Goal: Task Accomplishment & Management: Complete application form

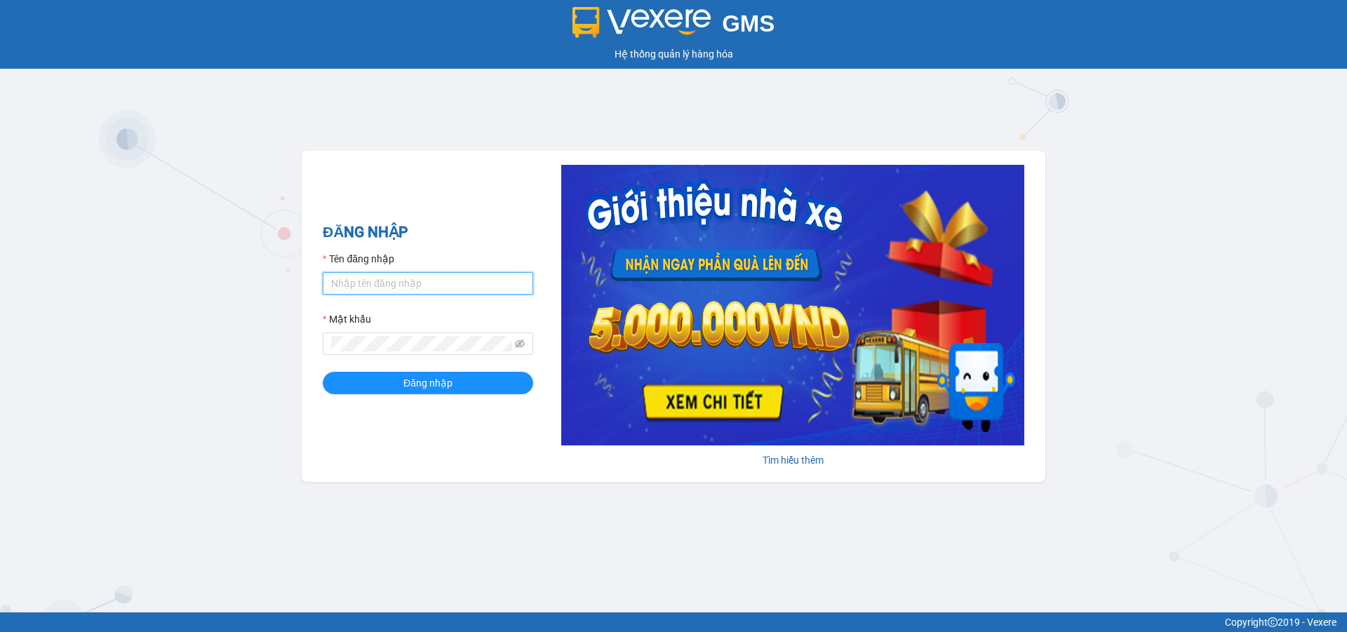
click at [446, 286] on input "Tên đăng nhập" at bounding box center [428, 283] width 211 height 22
type input "duongthuhuong.apq"
click at [323, 372] on button "Đăng nhập" at bounding box center [428, 383] width 211 height 22
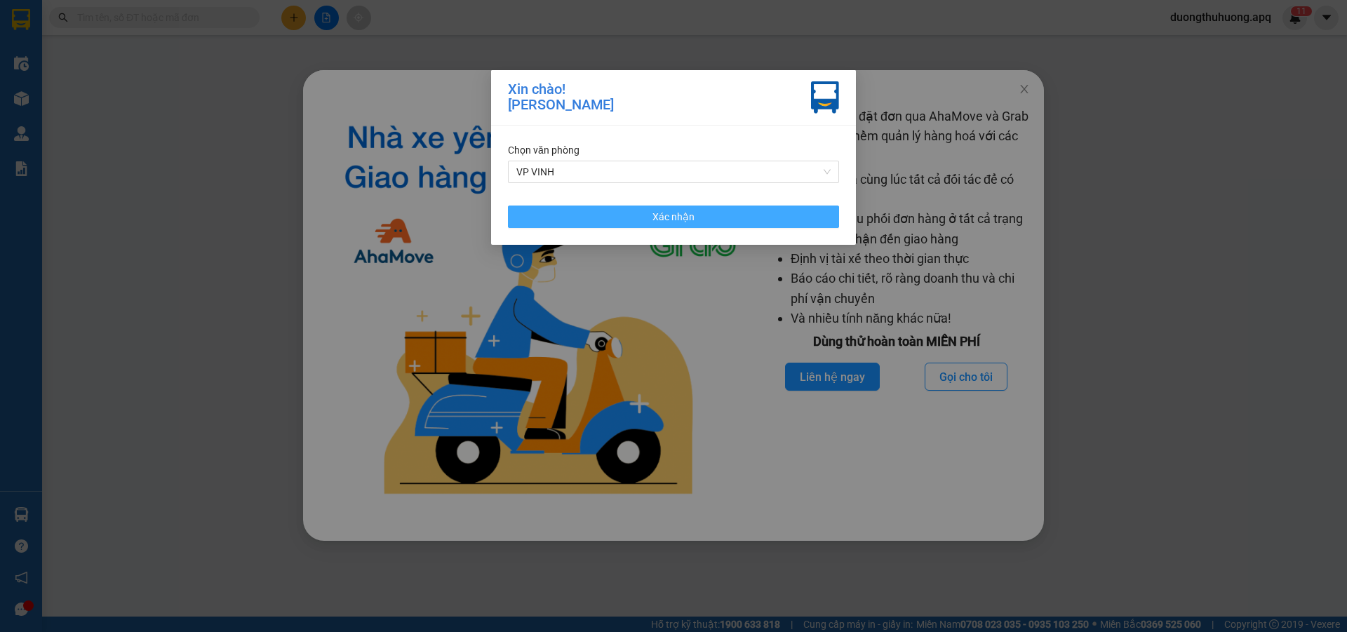
drag, startPoint x: 753, startPoint y: 222, endPoint x: 984, endPoint y: 80, distance: 270.9
click at [755, 222] on button "Xác nhận" at bounding box center [673, 217] width 331 height 22
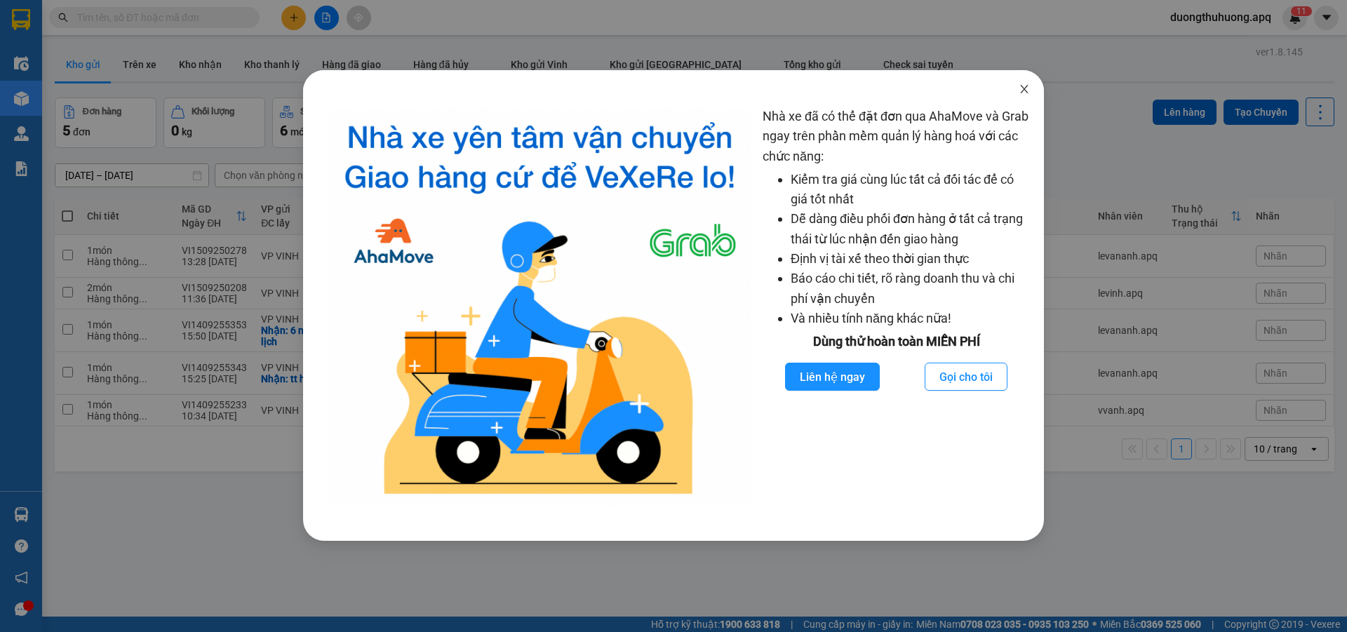
click at [1022, 93] on icon "close" at bounding box center [1024, 89] width 8 height 8
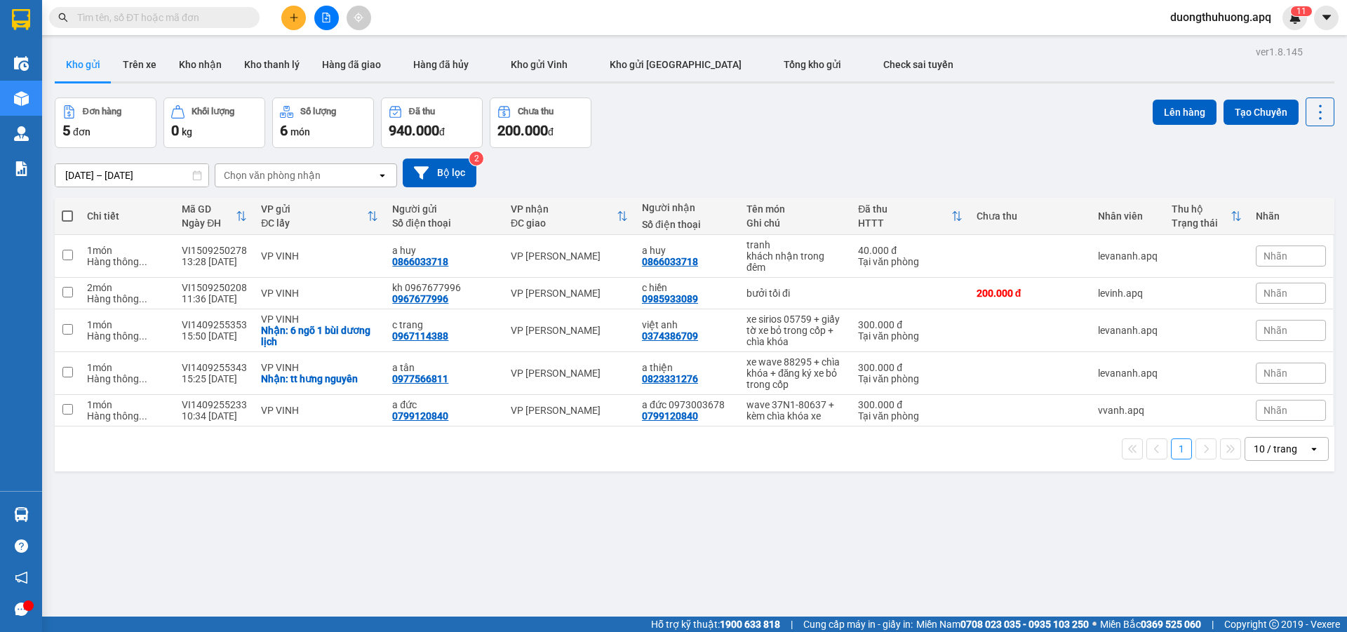
click at [168, 13] on input "text" at bounding box center [160, 17] width 166 height 15
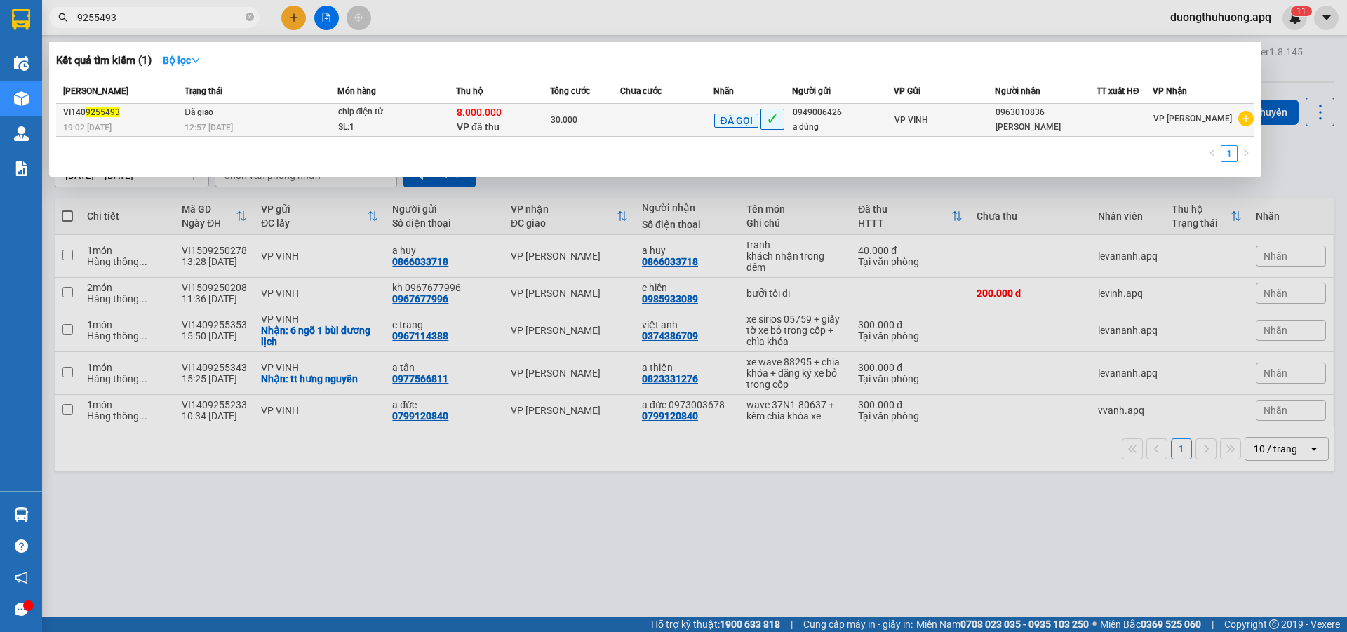
type input "9255493"
click at [282, 125] on div "12:57 - 15/09" at bounding box center [261, 127] width 152 height 15
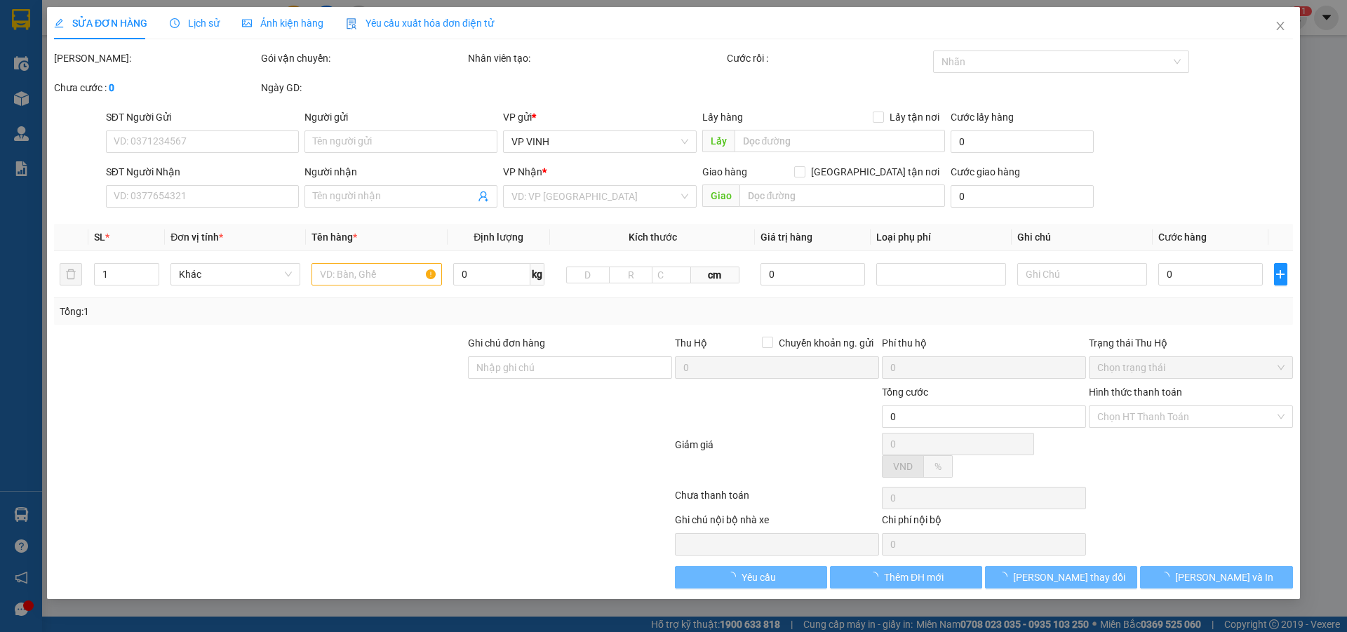
type input "0949006426"
type input "a dũng"
type input "0963010836"
type input "sơn tùng"
type input "TIỀN CƯỚC VÀ PHÍ COD TRỪ VÀO TIỀN COD"
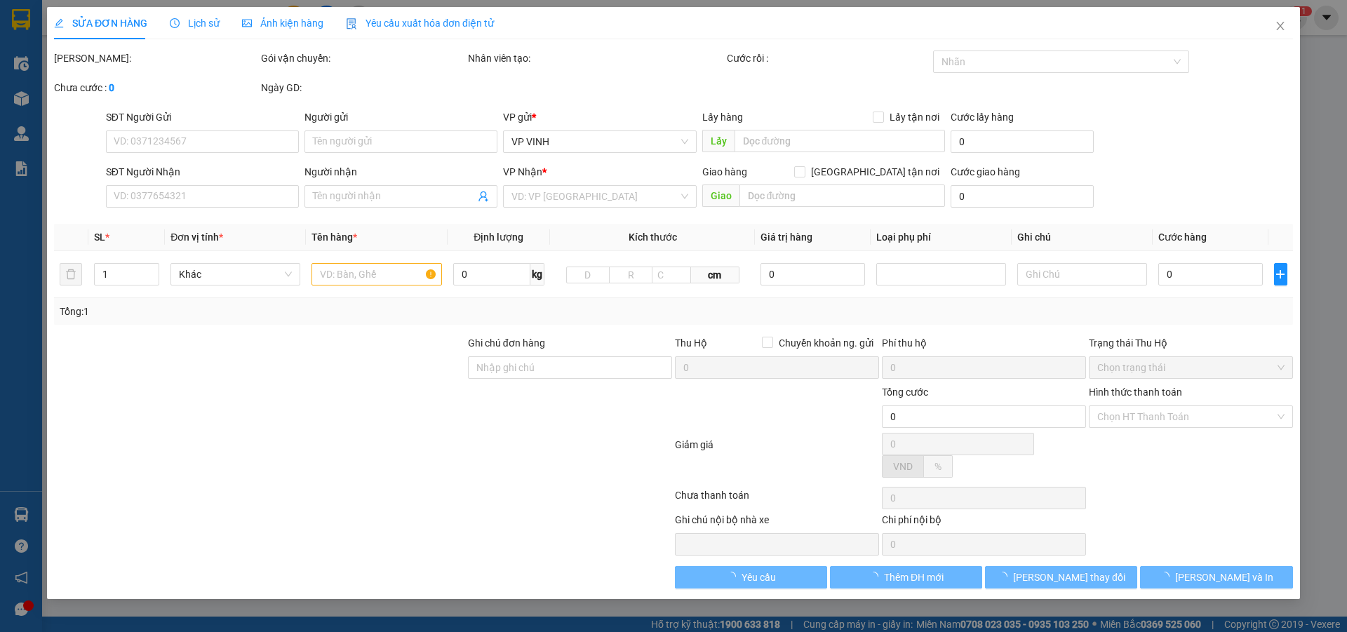
checkbox input "true"
type input "8.000.000"
type input "45.000"
type input "30.000"
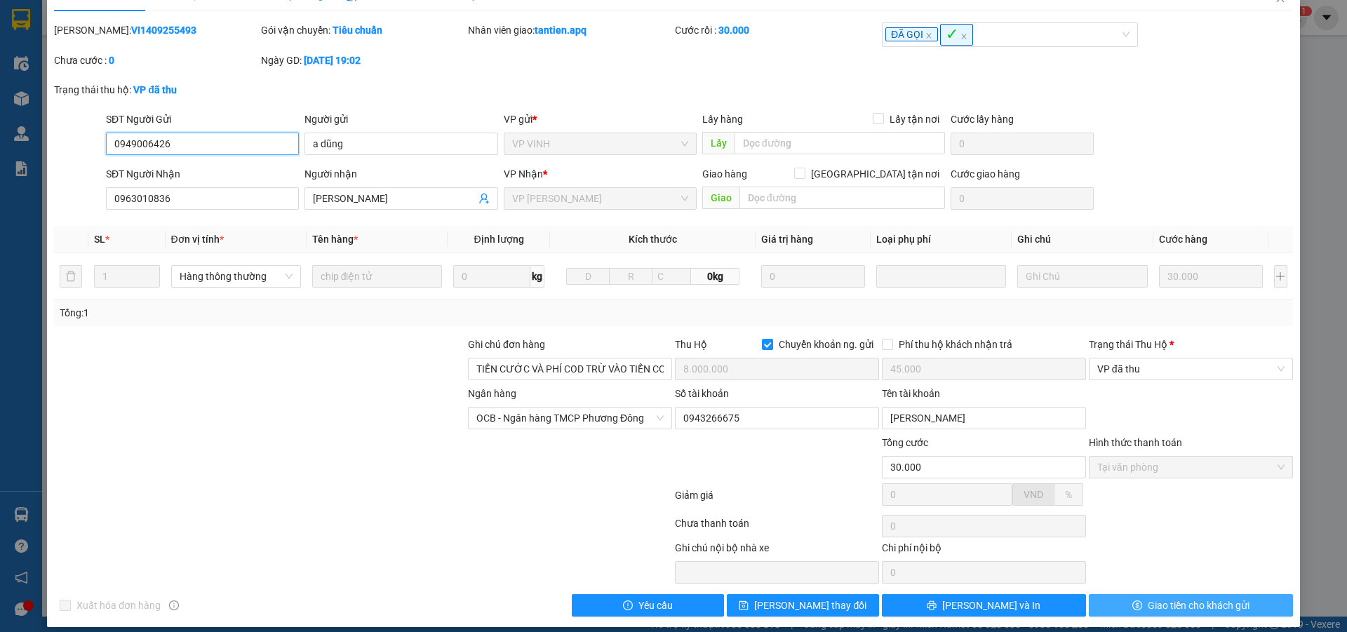
scroll to position [41, 0]
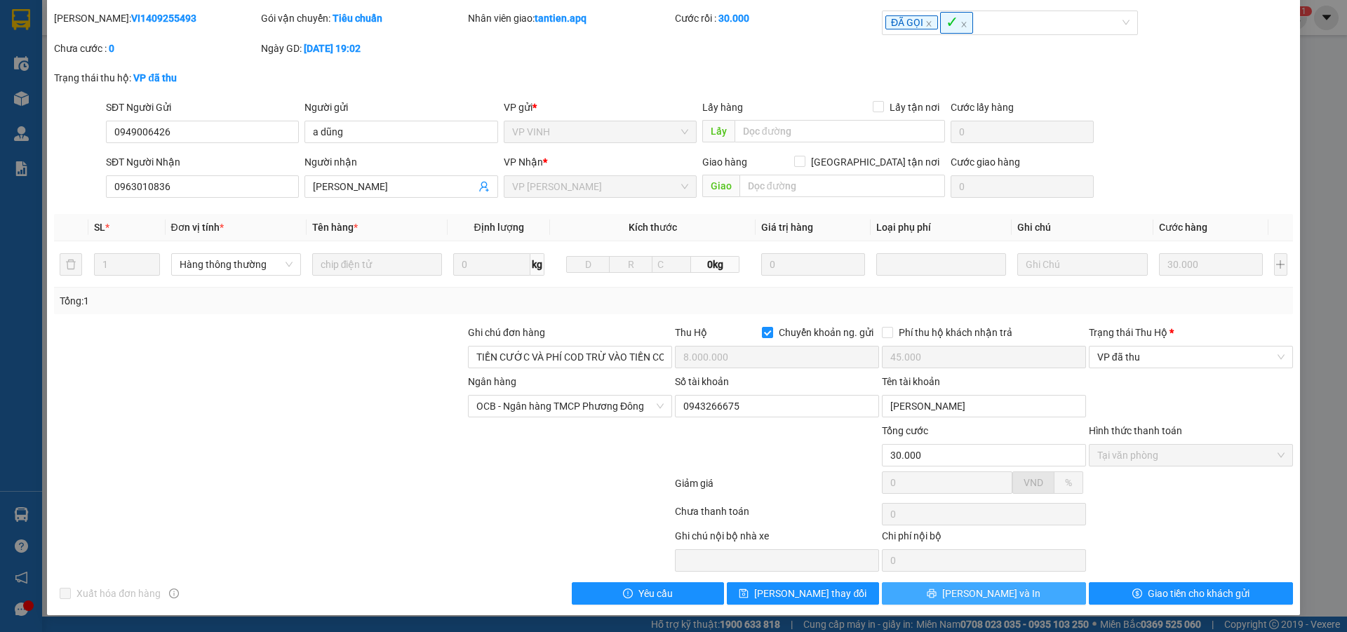
click at [1022, 592] on button "[PERSON_NAME] và In" at bounding box center [984, 593] width 204 height 22
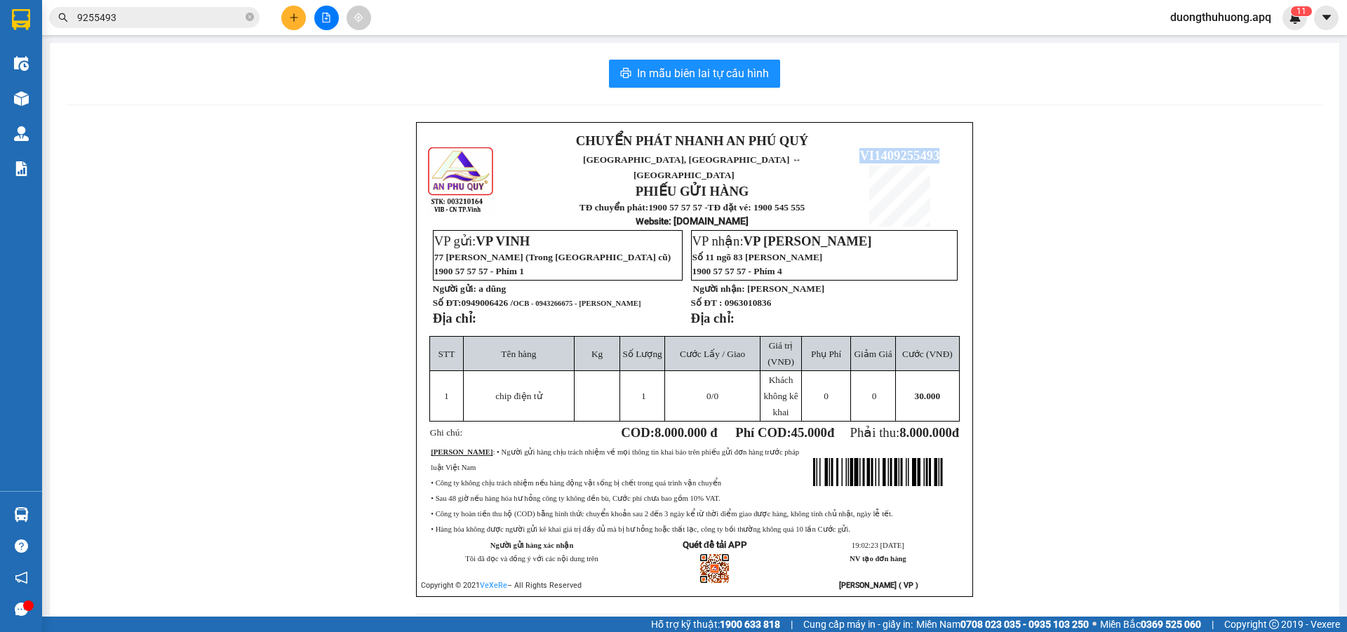
drag, startPoint x: 855, startPoint y: 144, endPoint x: 945, endPoint y: 143, distance: 90.5
click at [945, 148] on p "VI1409255493" at bounding box center [899, 155] width 125 height 15
copy span "VI1409255493"
click at [250, 16] on icon "close-circle" at bounding box center [250, 17] width 8 height 8
click at [225, 17] on input "text" at bounding box center [160, 17] width 166 height 15
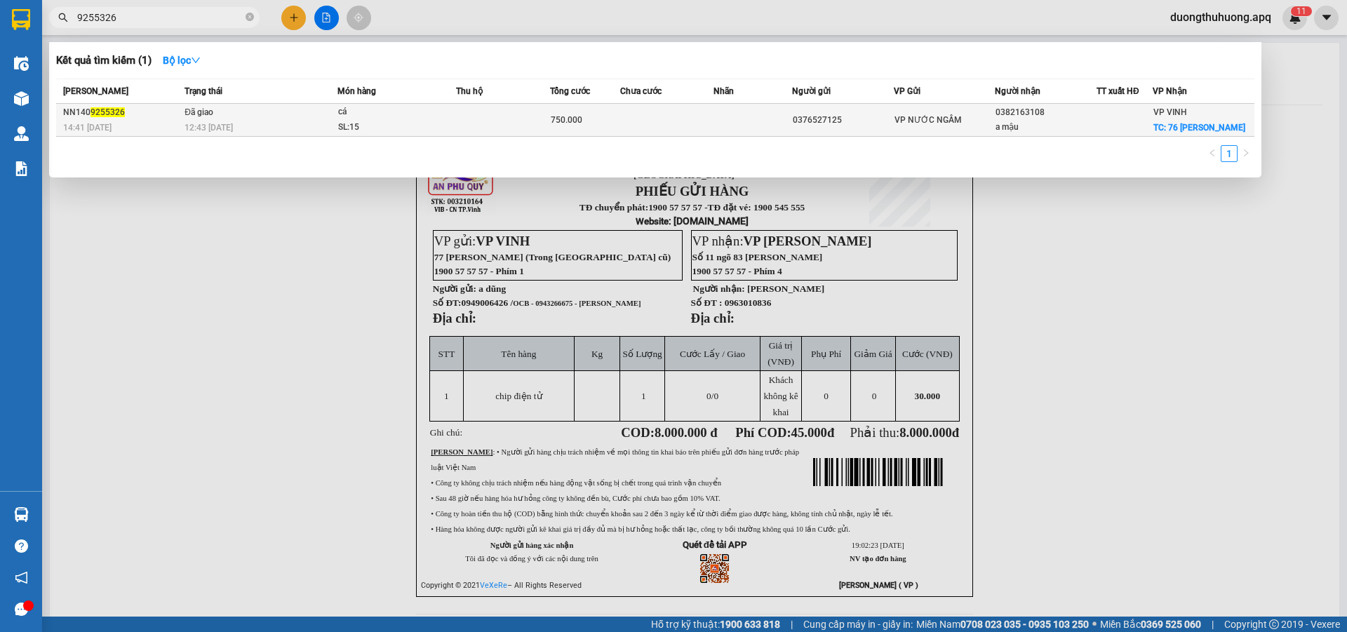
type input "9255326"
click at [317, 123] on div "12:43 - 15/09" at bounding box center [261, 127] width 152 height 15
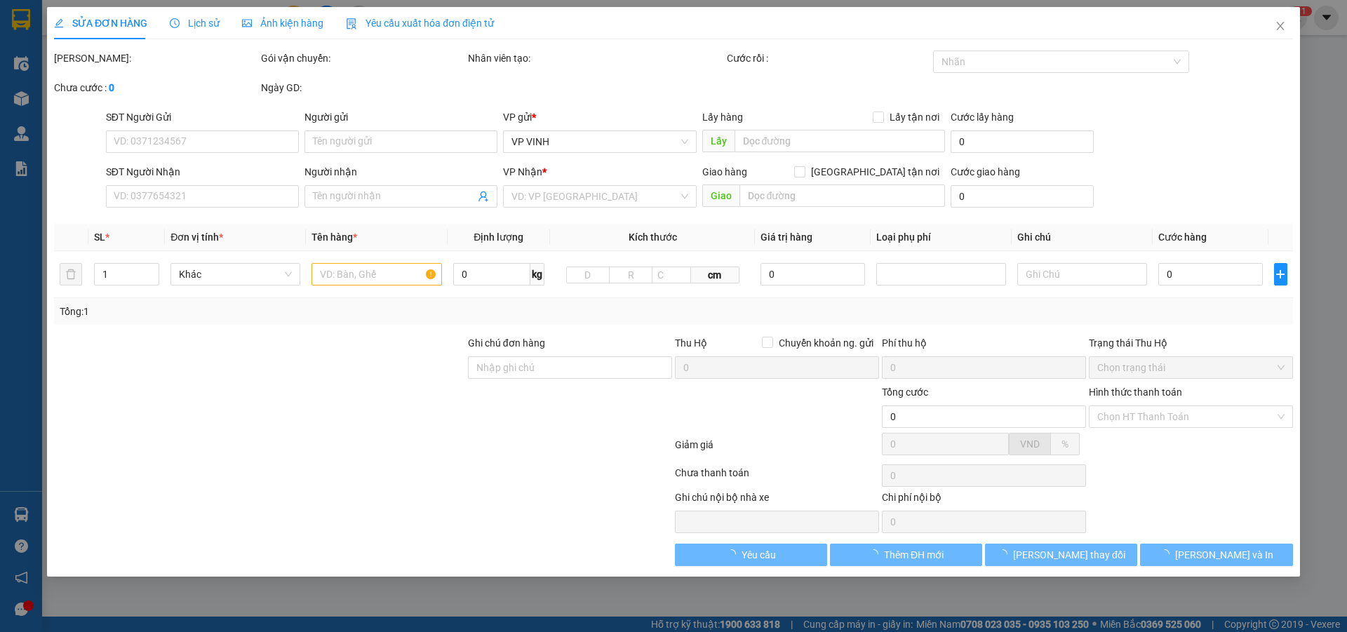
type input "0376527125"
type input "0382163108"
type input "a mậu"
checkbox input "true"
type input "76 trần hưng đạo"
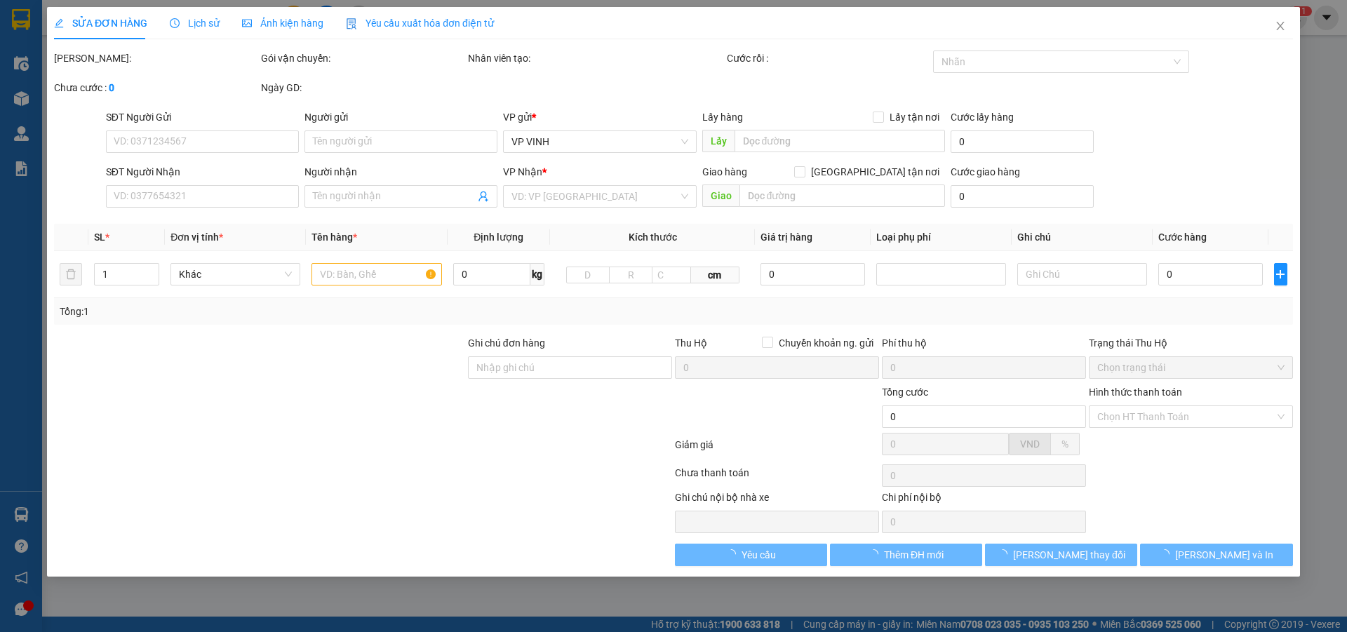
type input "750.000"
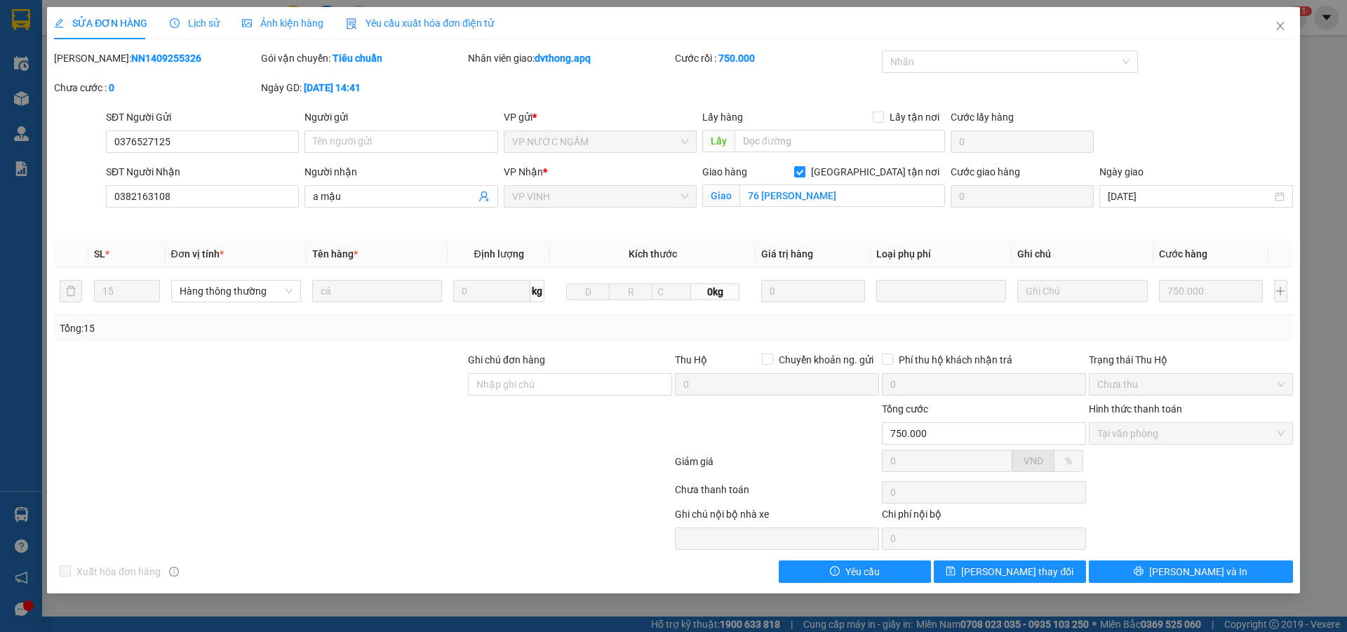
click at [199, 20] on span "Lịch sử" at bounding box center [195, 23] width 50 height 11
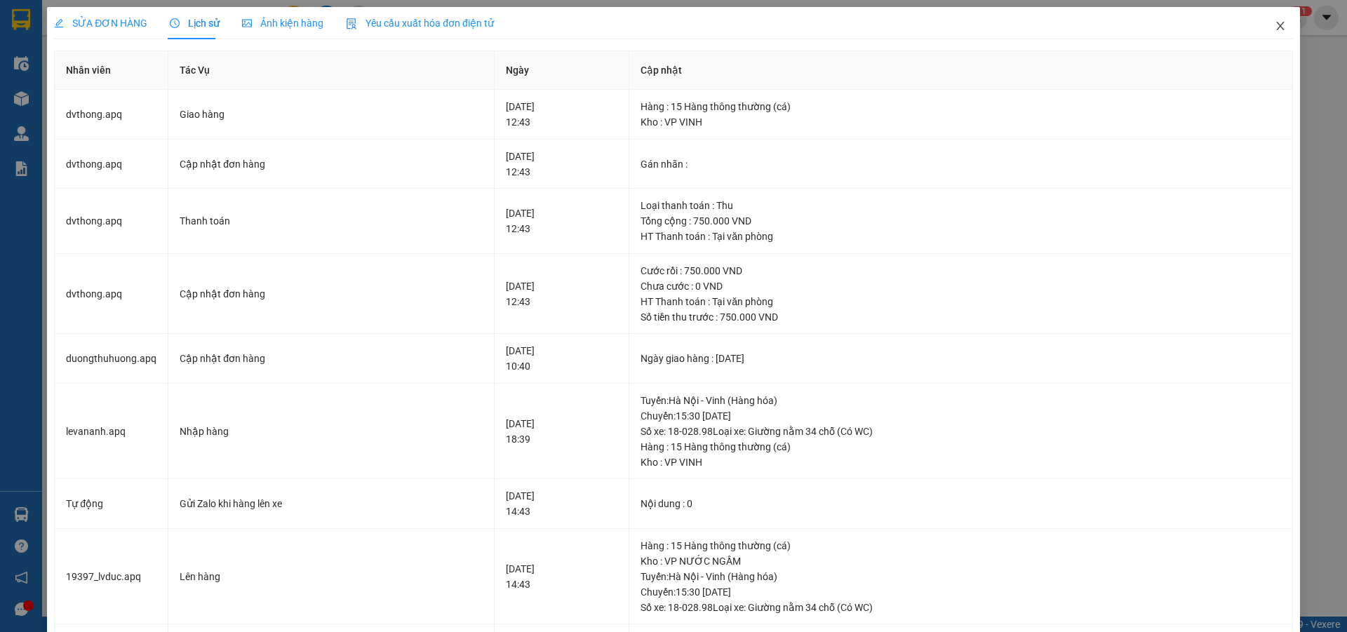
click at [1275, 27] on icon "close" at bounding box center [1280, 25] width 11 height 11
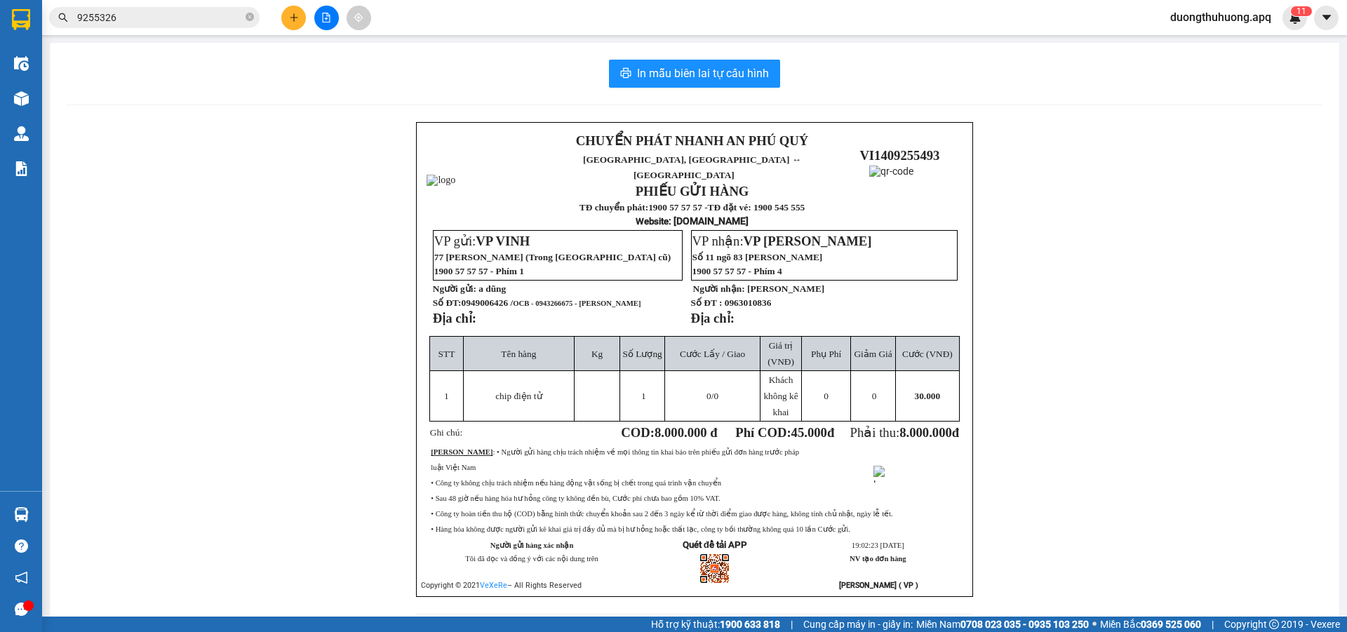
click at [211, 13] on input "9255326" at bounding box center [160, 17] width 166 height 15
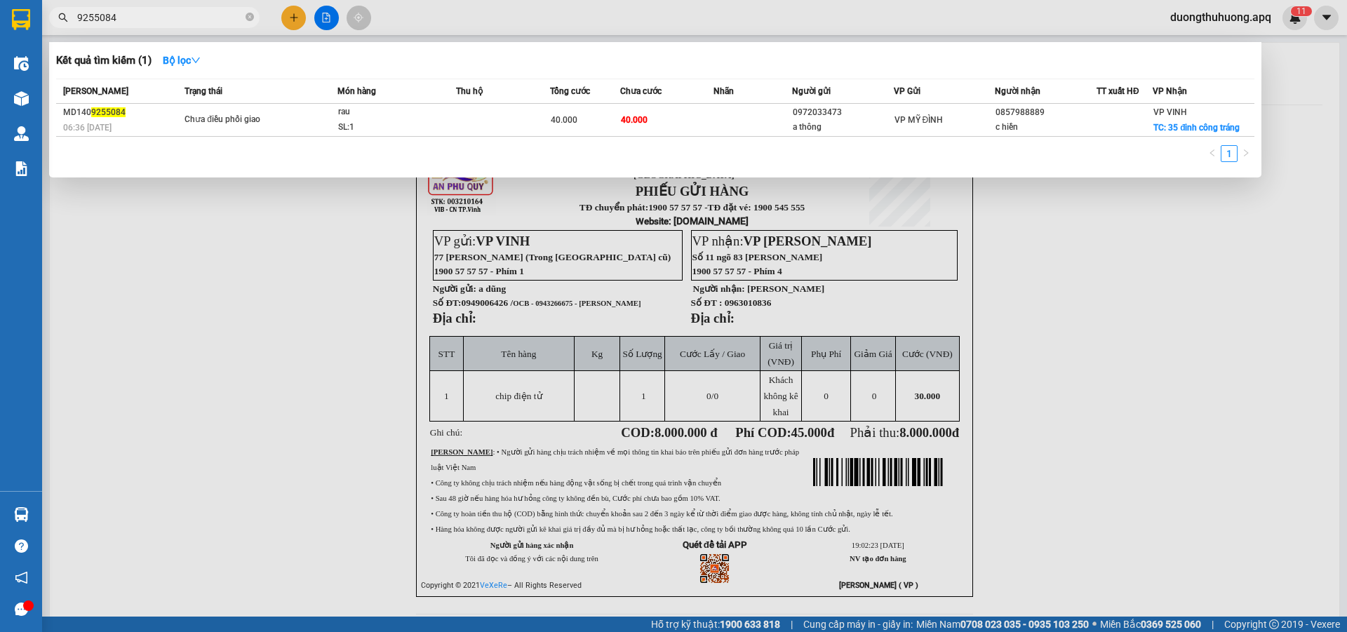
type input "9255084"
click at [248, 20] on icon "close-circle" at bounding box center [250, 17] width 8 height 8
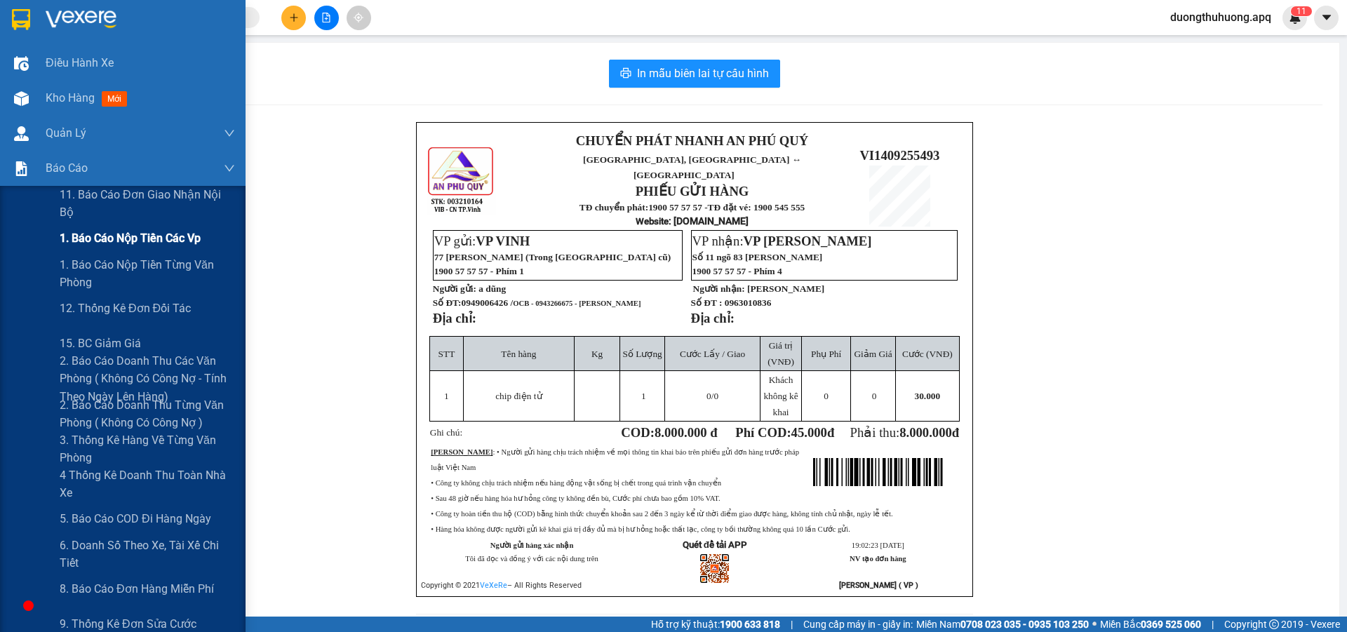
click at [113, 242] on span "1. Báo cáo nộp tiền các vp" at bounding box center [130, 238] width 141 height 18
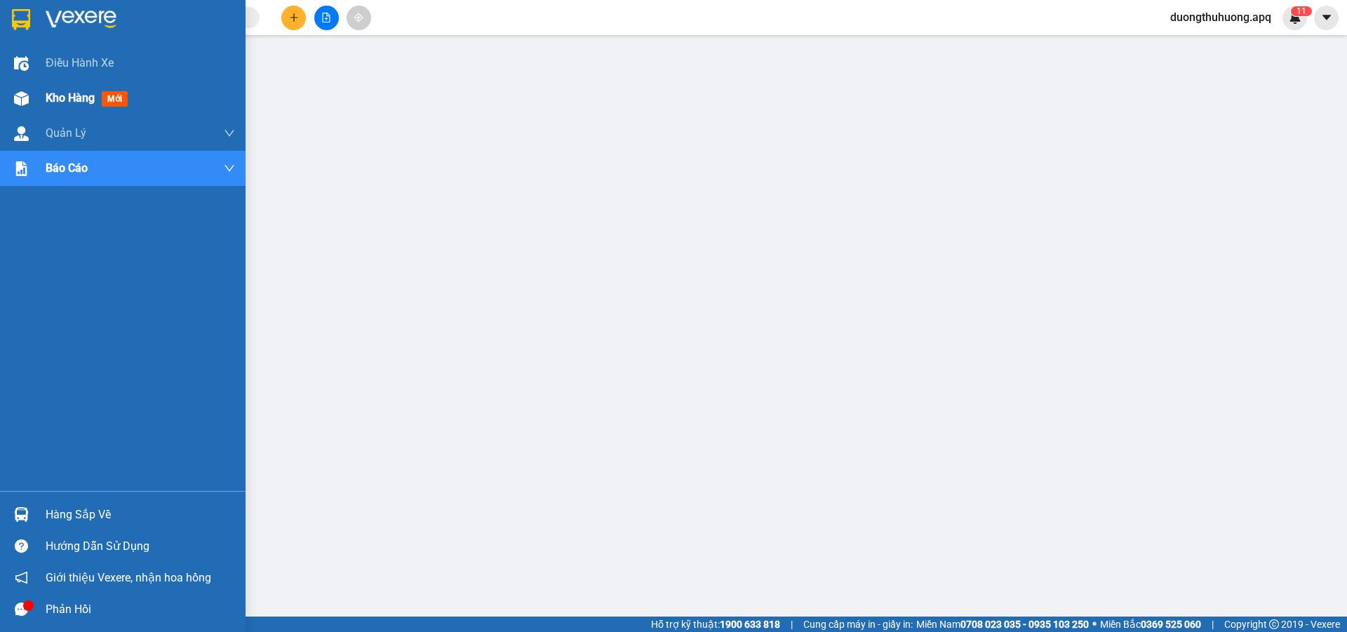
click at [70, 98] on span "Kho hàng" at bounding box center [70, 97] width 49 height 13
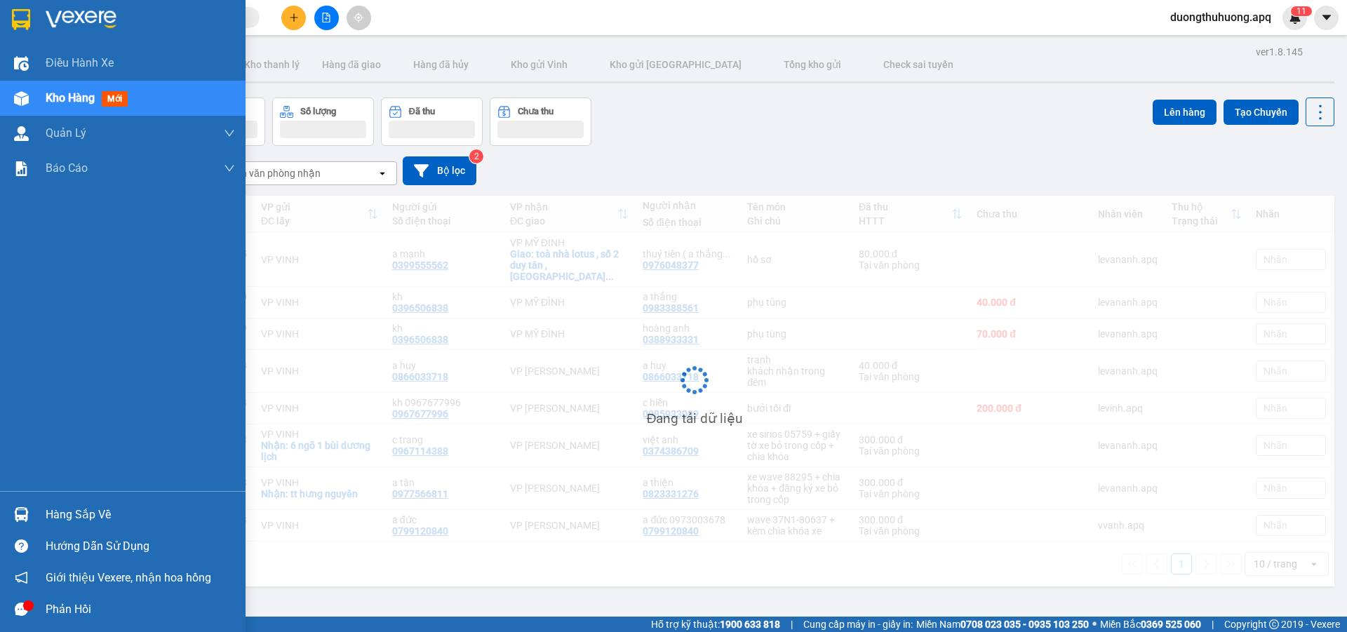
click at [70, 98] on span "Kho hàng" at bounding box center [70, 97] width 49 height 13
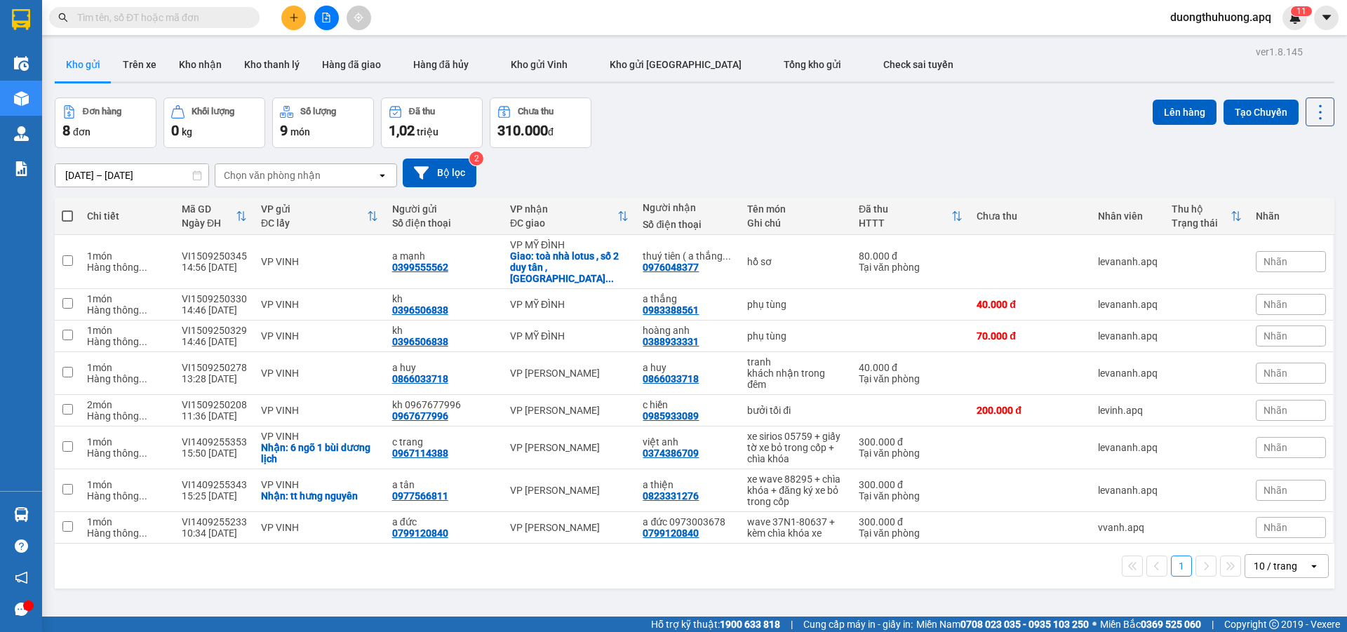
click at [65, 173] on input "13/09/2025 – 15/09/2025" at bounding box center [131, 175] width 153 height 22
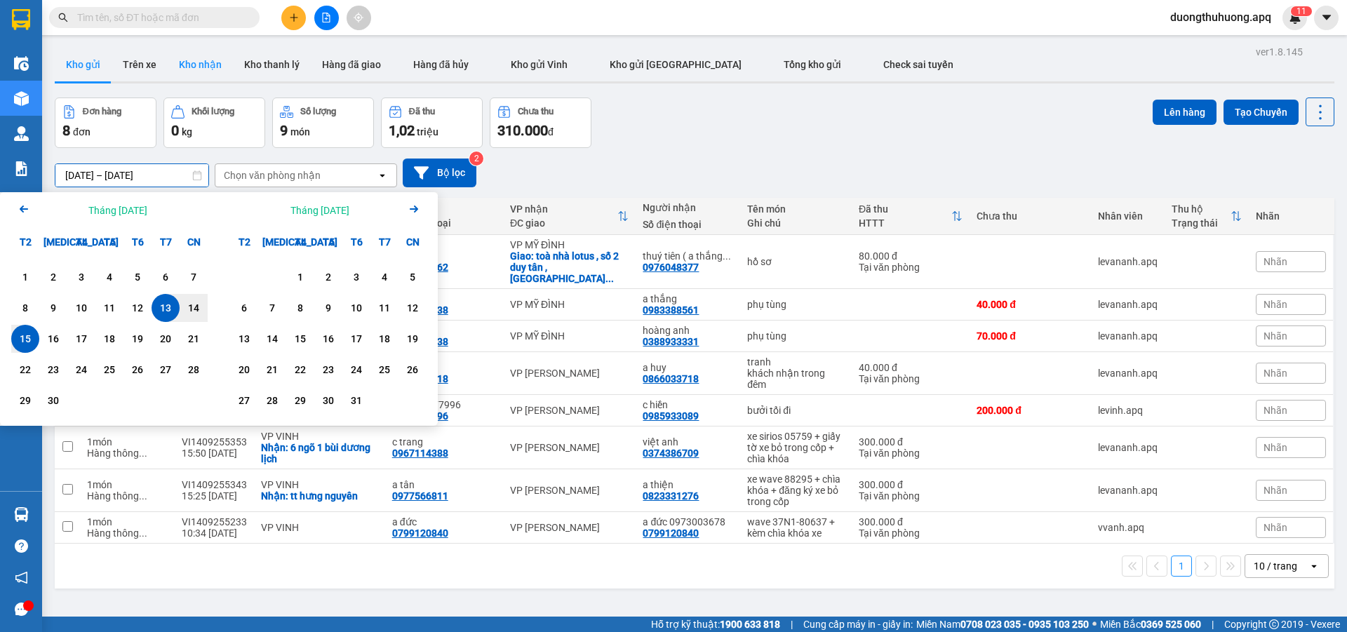
click at [204, 62] on button "Kho nhận" at bounding box center [200, 65] width 65 height 34
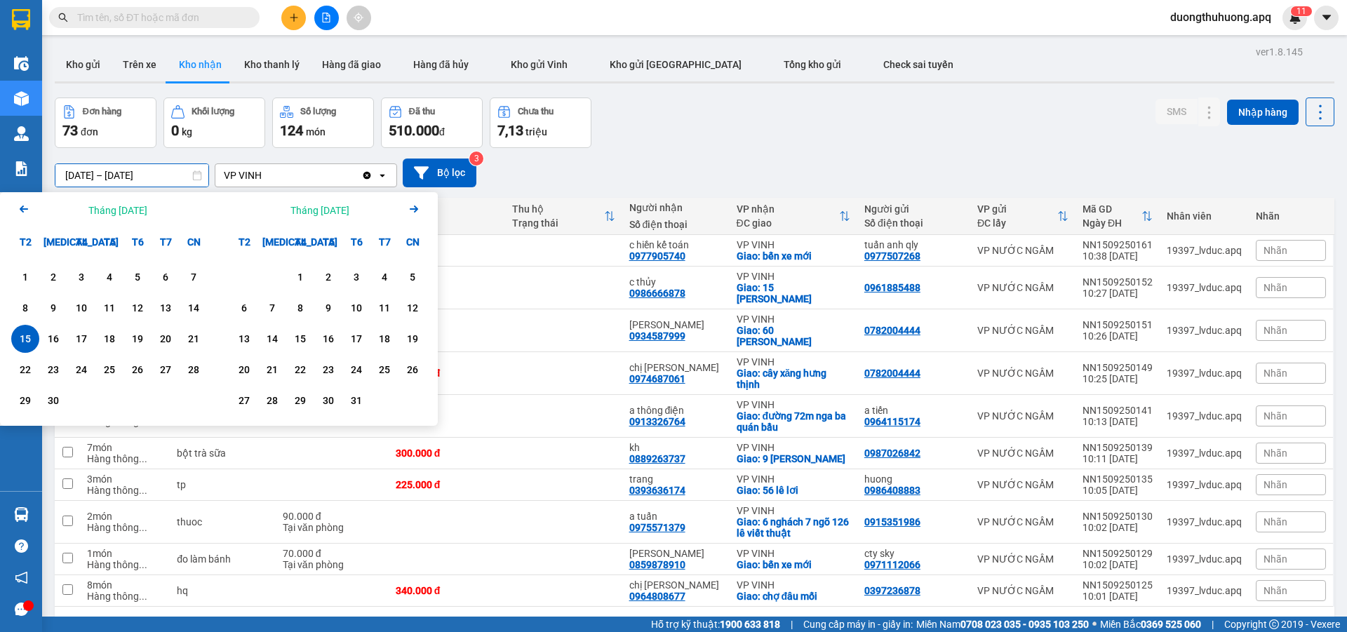
click at [62, 175] on input "15/09/2025 – 15/09/2025" at bounding box center [131, 175] width 153 height 22
click at [24, 276] on div "1" at bounding box center [25, 277] width 20 height 17
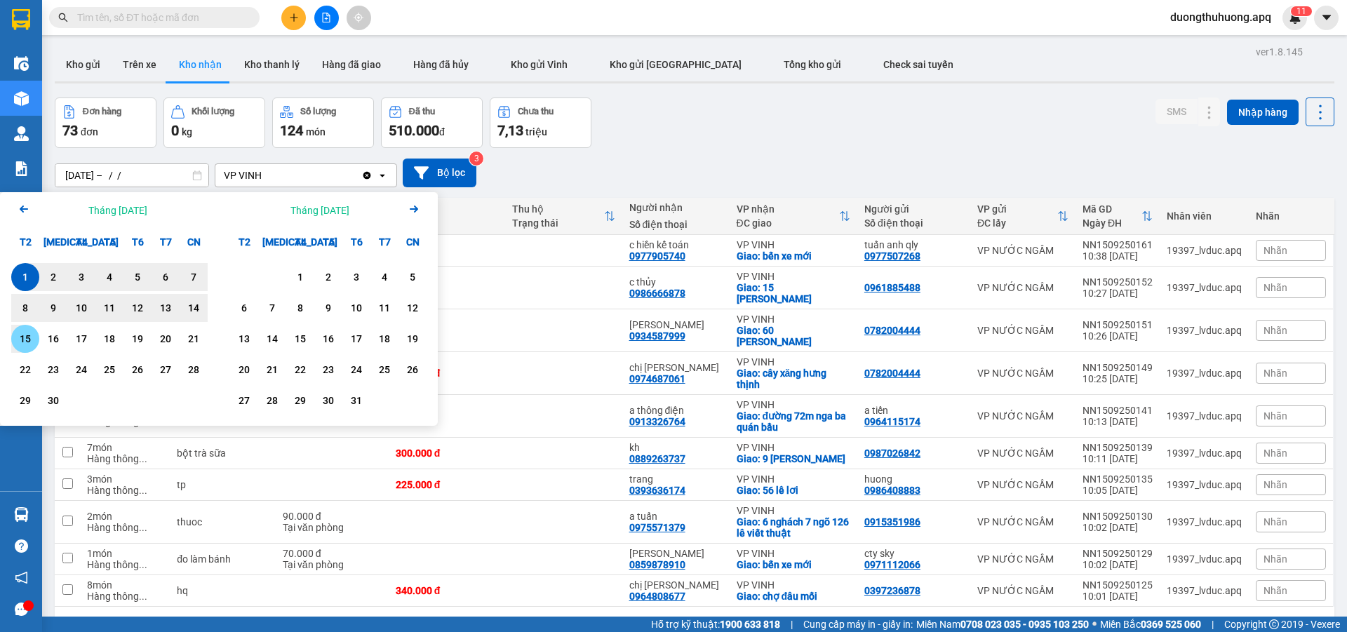
click at [21, 343] on div "15" at bounding box center [25, 339] width 20 height 17
type input "01/09/2025 – 15/09/2025"
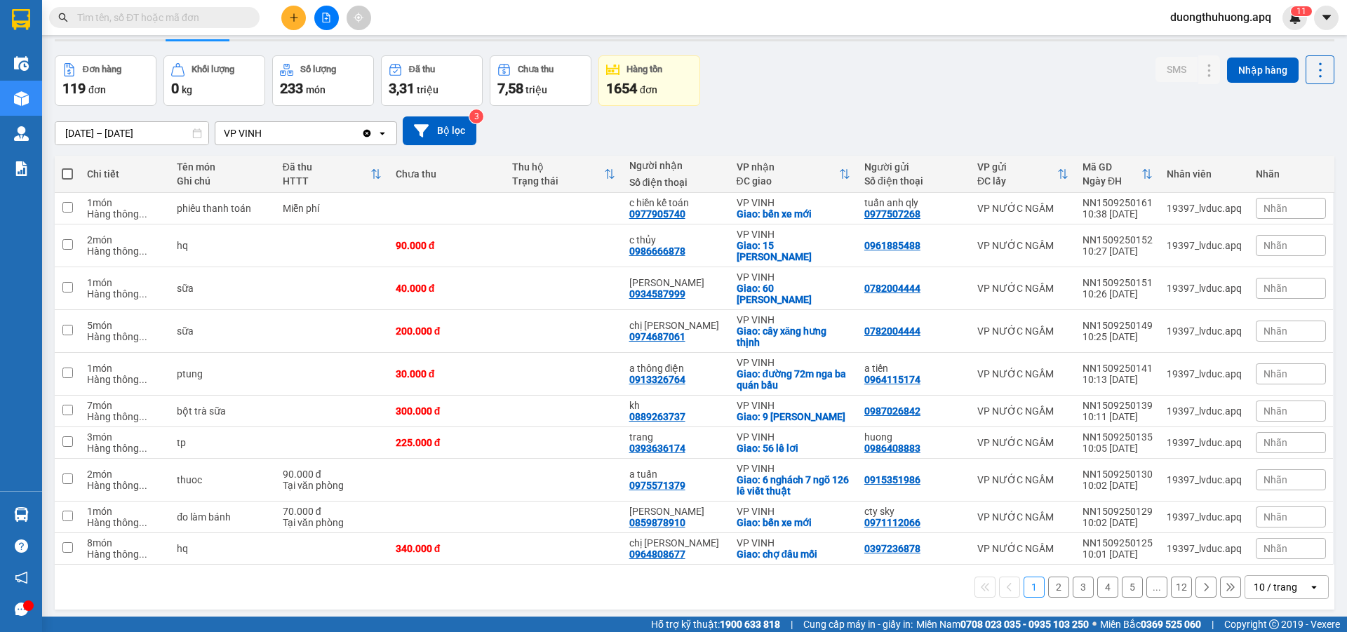
scroll to position [65, 0]
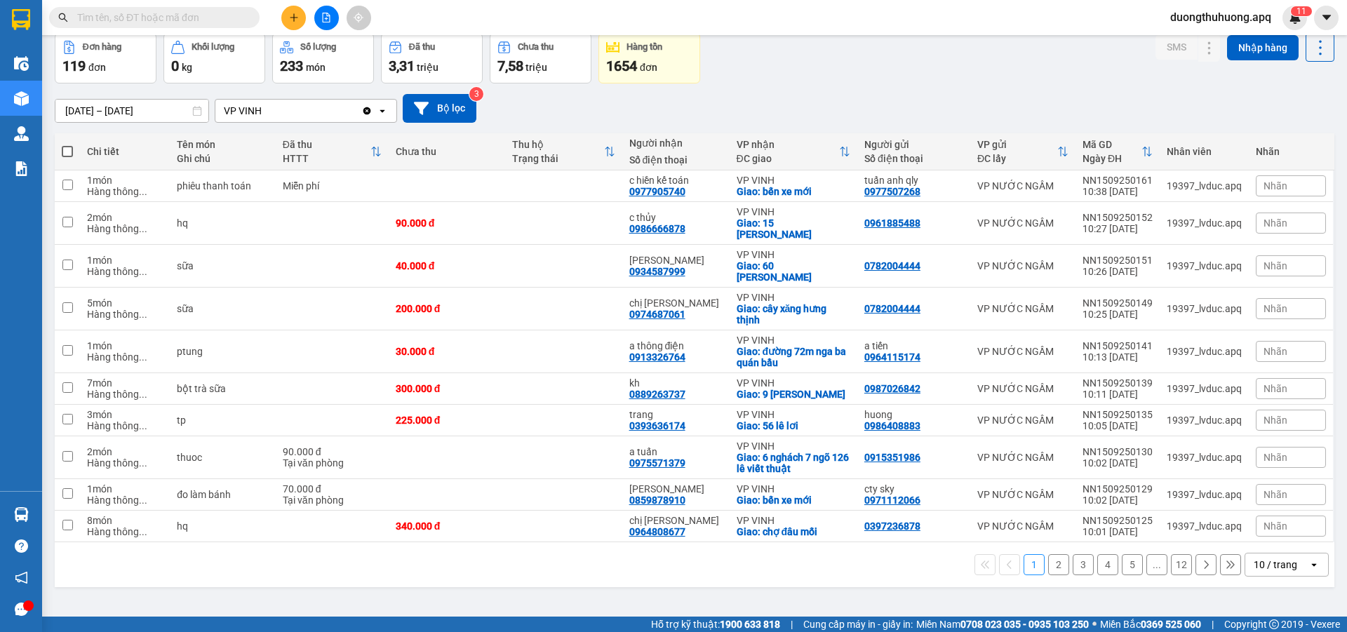
click at [1309, 559] on icon "open" at bounding box center [1314, 564] width 11 height 11
click at [1271, 524] on span "100 / trang" at bounding box center [1271, 523] width 51 height 14
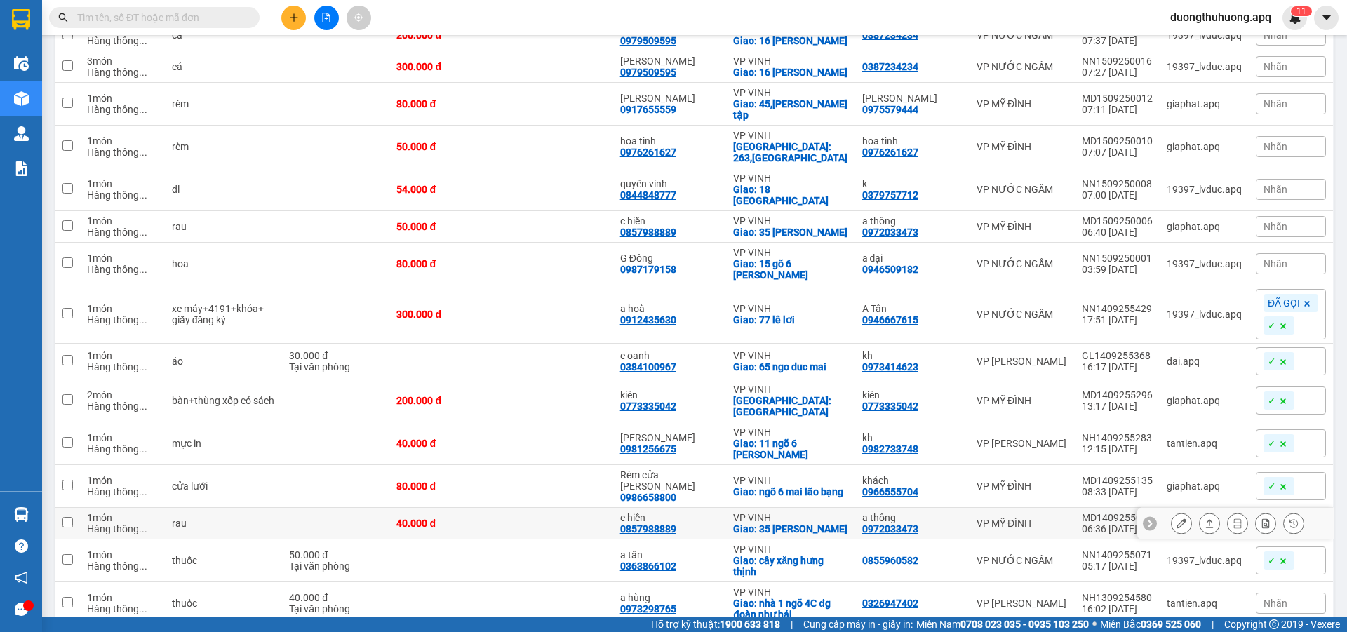
scroll to position [2703, 0]
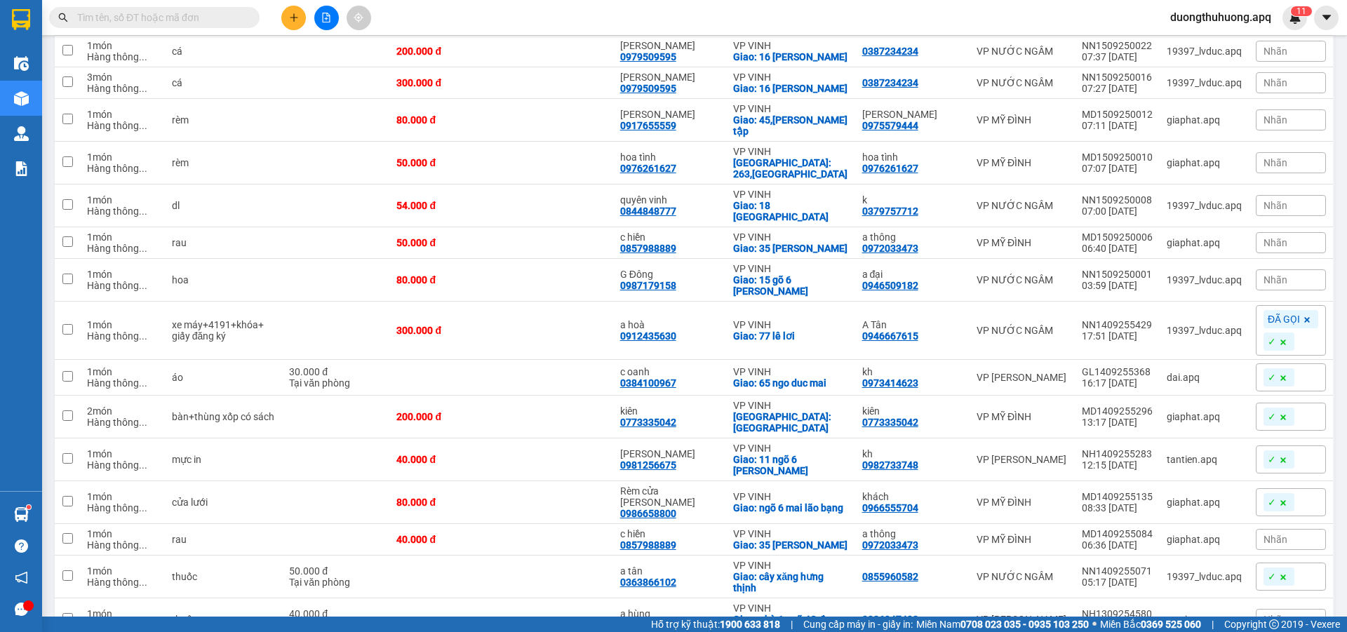
click at [1197, 15] on span "duongthuhuong.apq" at bounding box center [1221, 17] width 124 height 18
click at [1197, 45] on span "Đăng xuất" at bounding box center [1226, 43] width 98 height 15
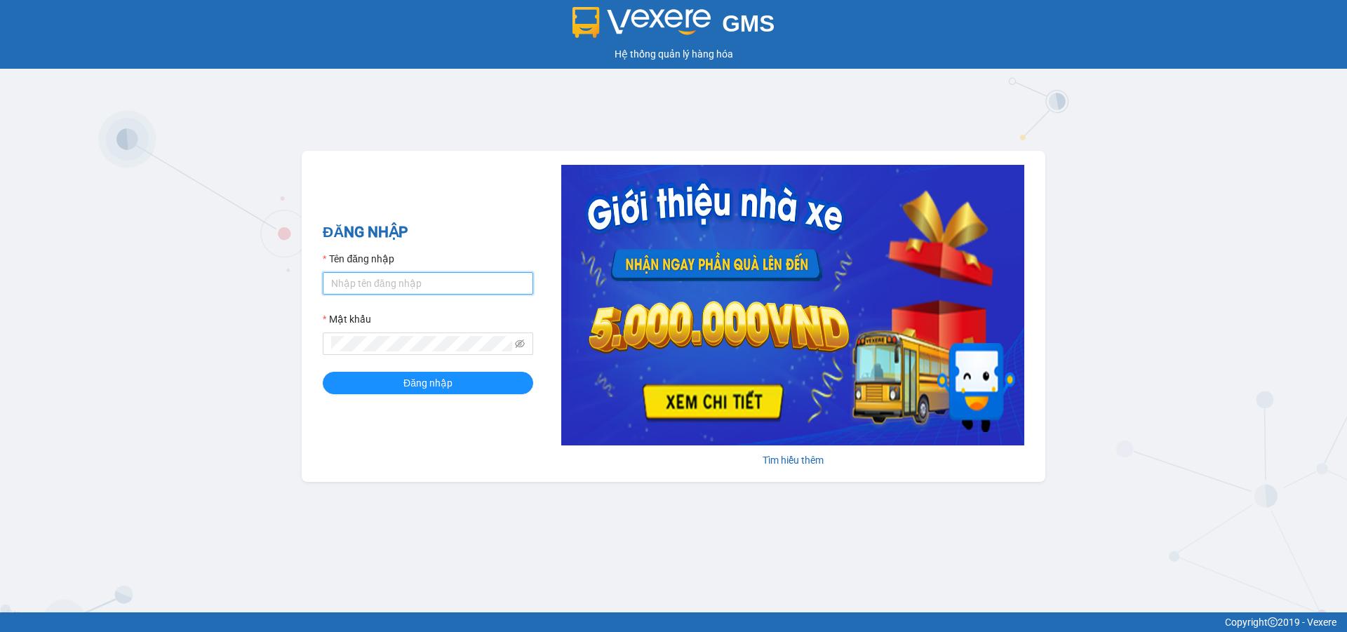
click at [446, 281] on input "Tên đăng nhập" at bounding box center [428, 283] width 211 height 22
type input "lecuong.apq"
click at [323, 372] on button "Đăng nhập" at bounding box center [428, 383] width 211 height 22
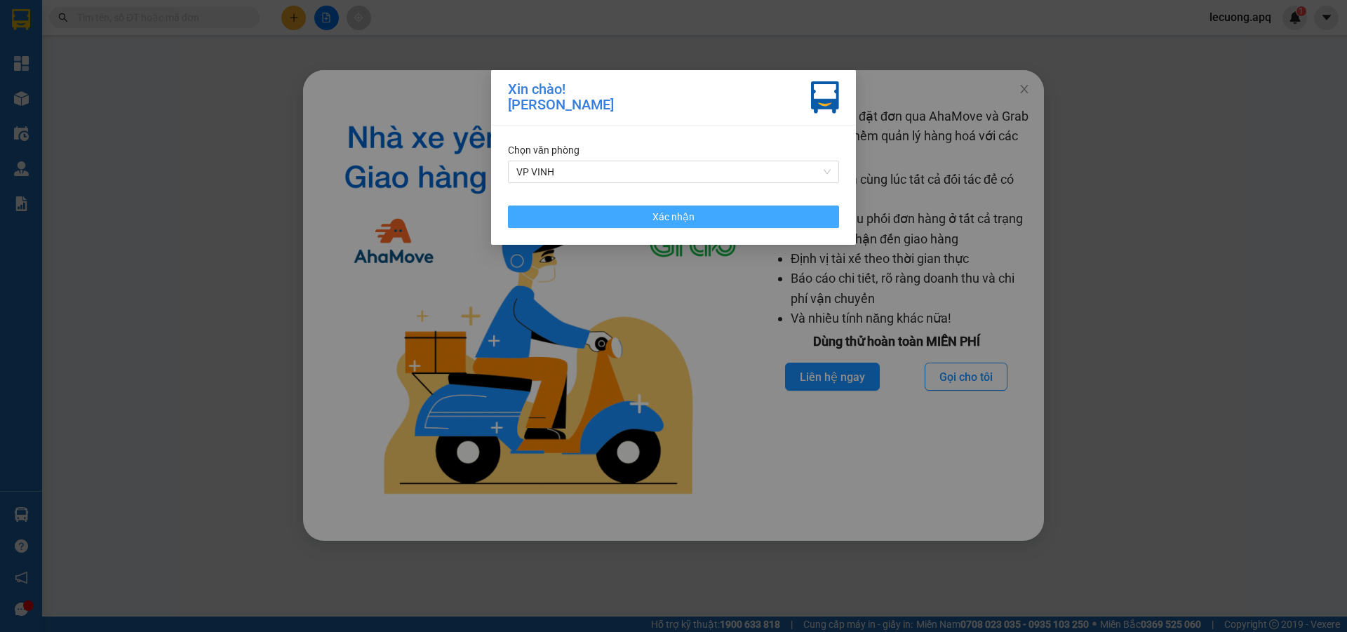
click at [644, 217] on button "Xác nhận" at bounding box center [673, 217] width 331 height 22
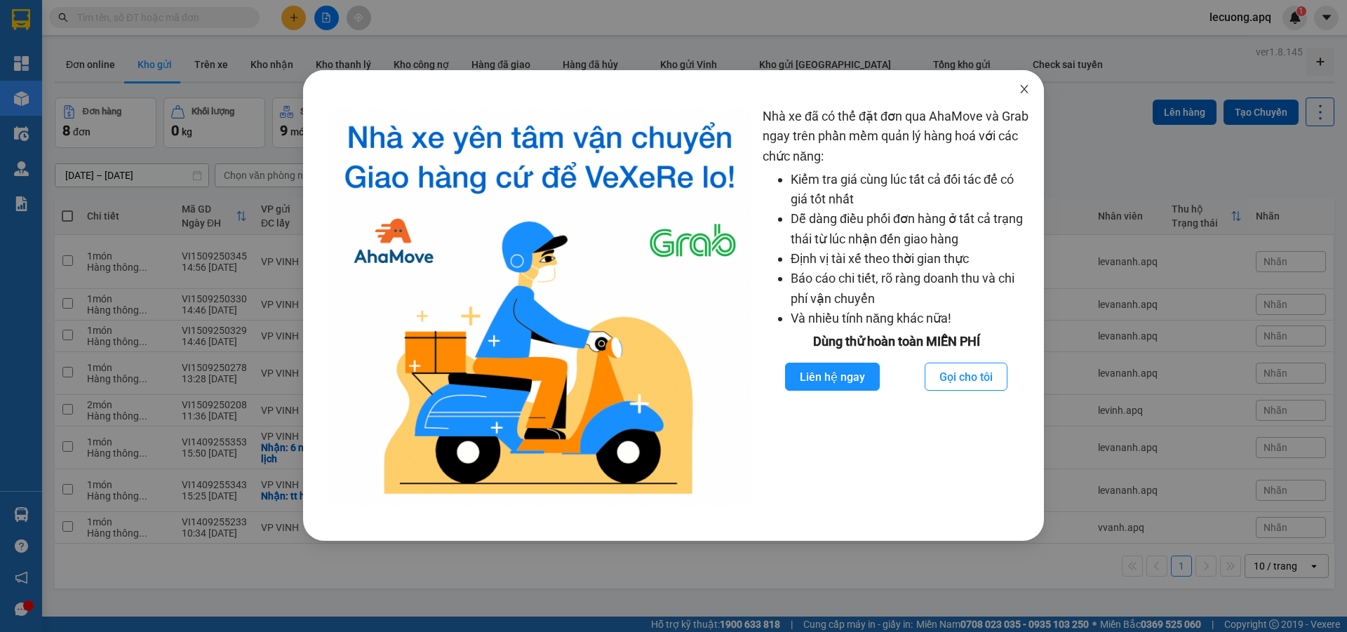
click at [1025, 88] on icon "close" at bounding box center [1024, 89] width 11 height 11
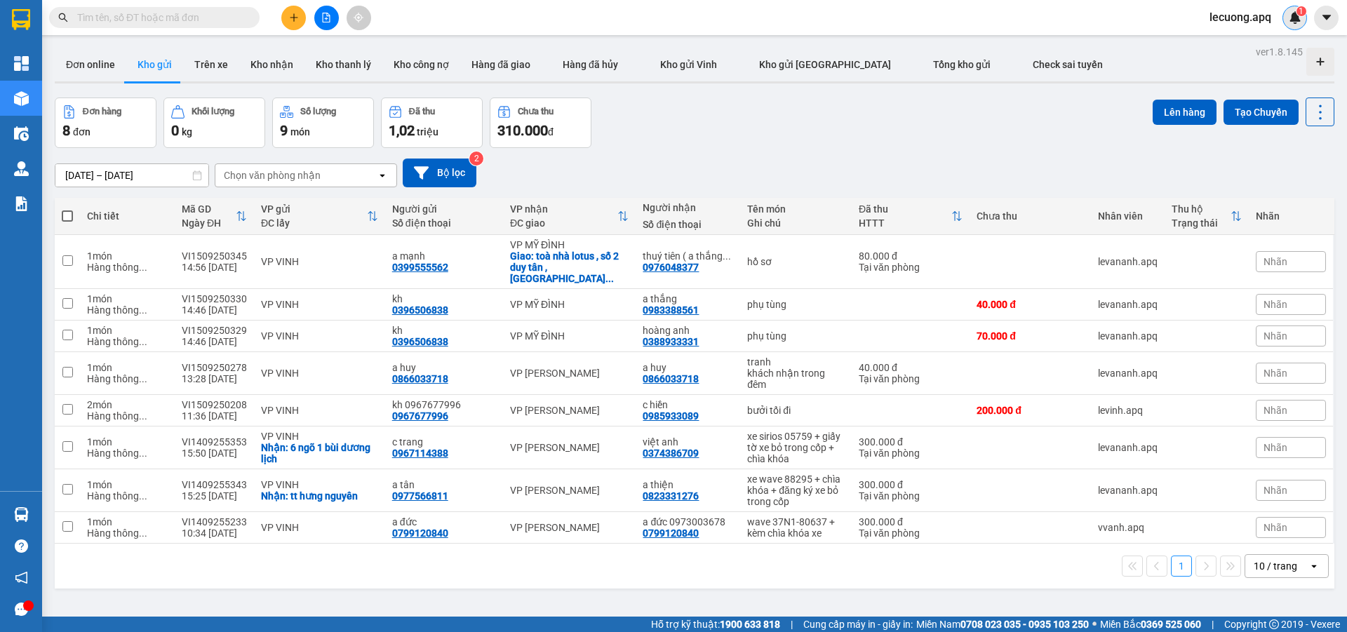
click at [1293, 18] on img at bounding box center [1295, 17] width 13 height 13
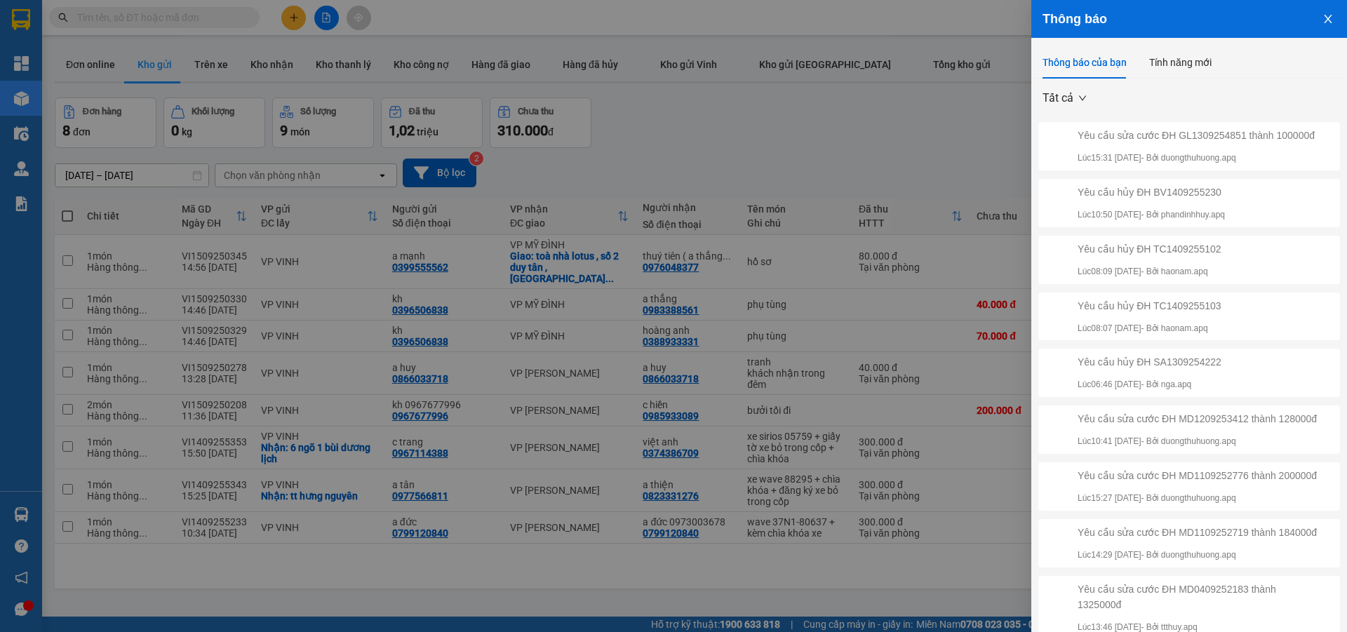
click at [1323, 15] on icon "close" at bounding box center [1328, 18] width 11 height 11
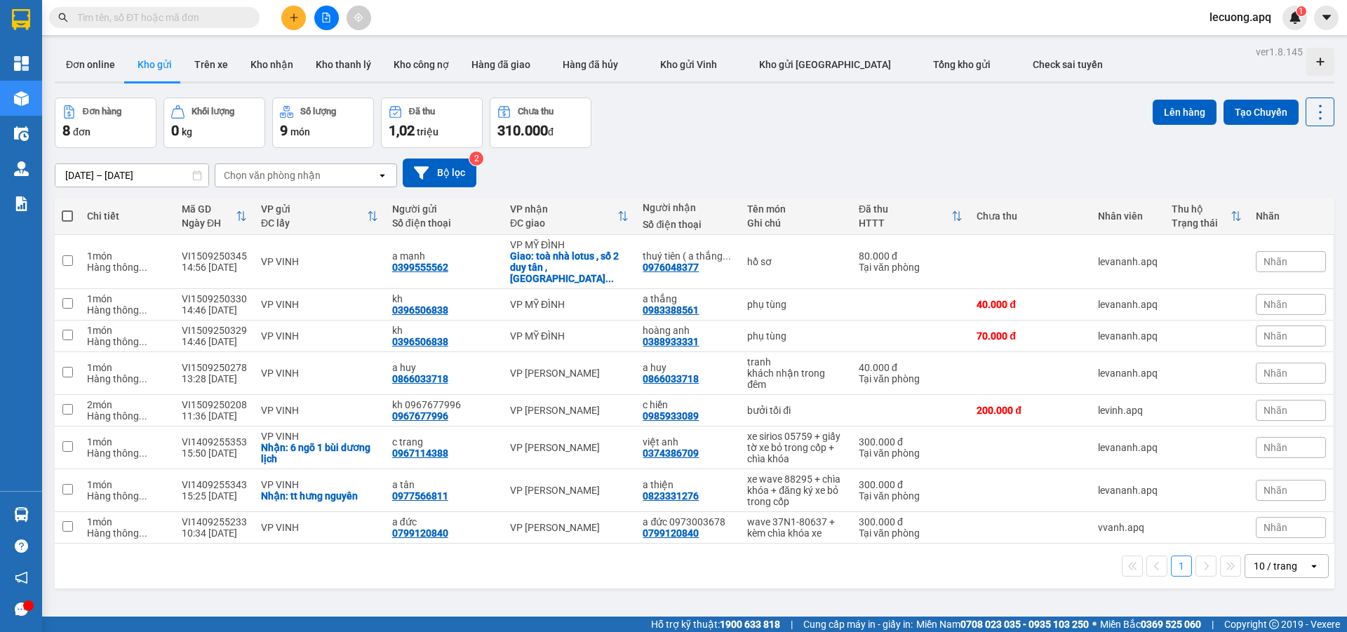
click at [1227, 20] on span "lecuong.apq" at bounding box center [1241, 17] width 84 height 18
click at [1232, 43] on span "Đăng xuất" at bounding box center [1249, 43] width 59 height 15
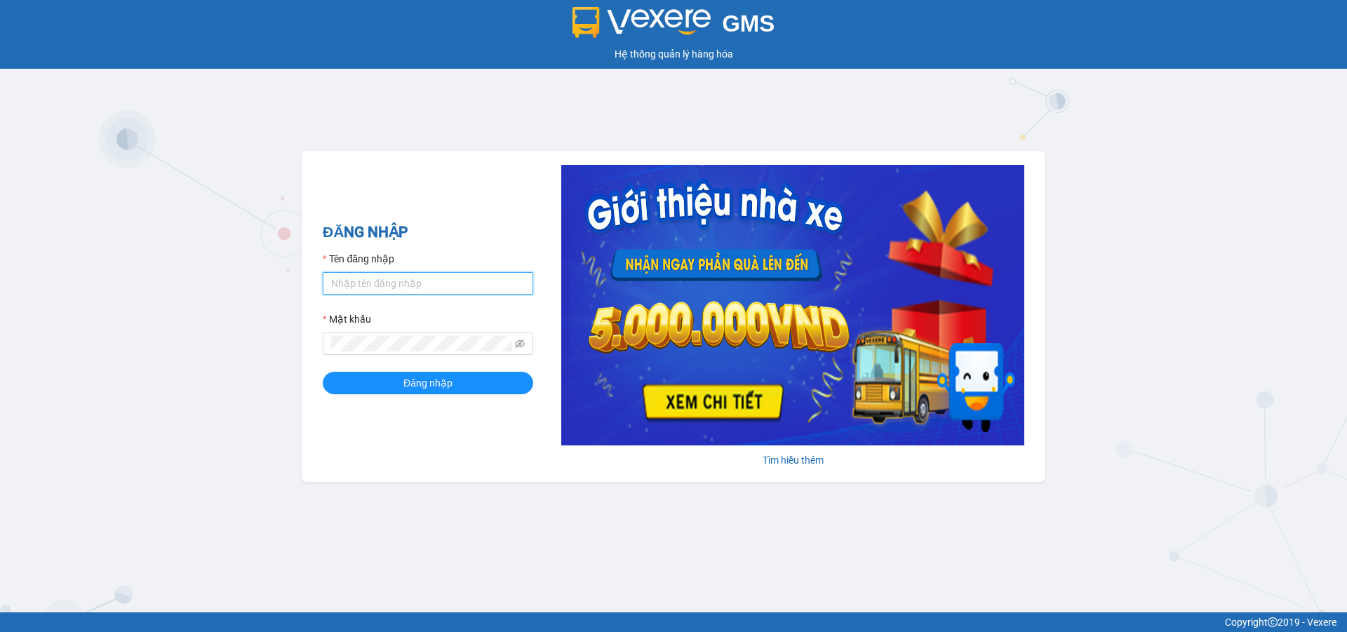
click at [419, 279] on input "Tên đăng nhập" at bounding box center [428, 283] width 211 height 22
type input "duongthuhuong.apq"
click at [323, 372] on button "Đăng nhập" at bounding box center [428, 383] width 211 height 22
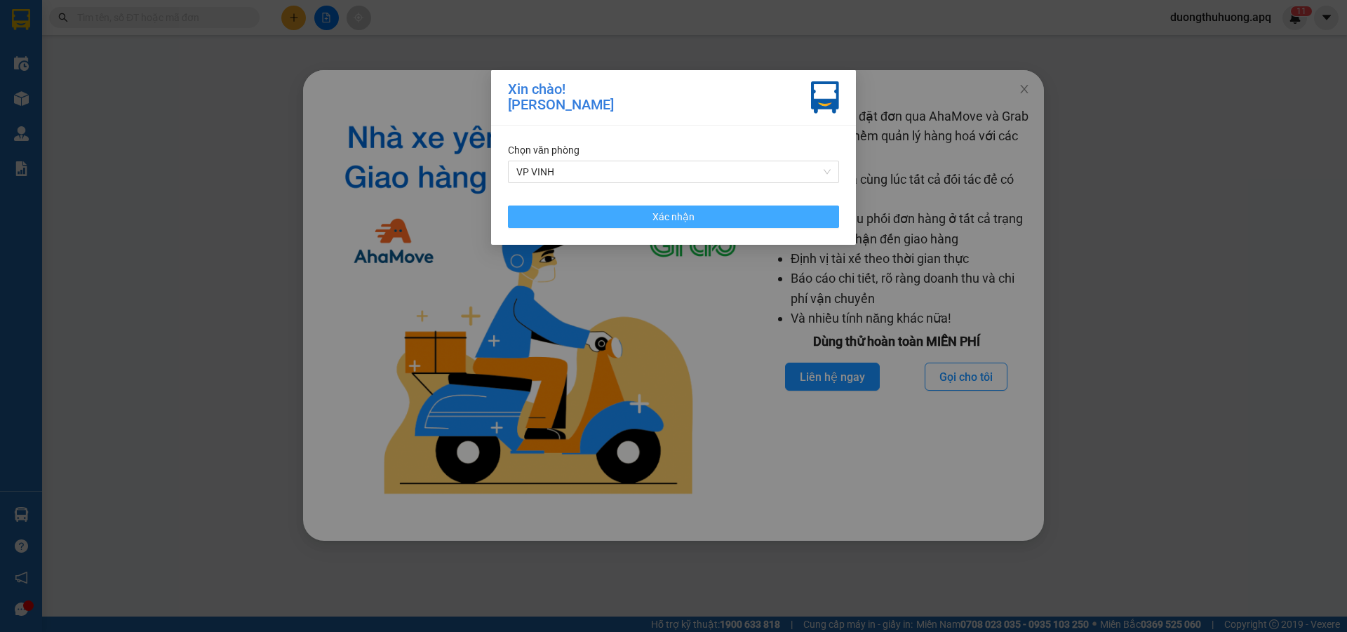
click at [678, 213] on span "Xác nhận" at bounding box center [674, 216] width 42 height 15
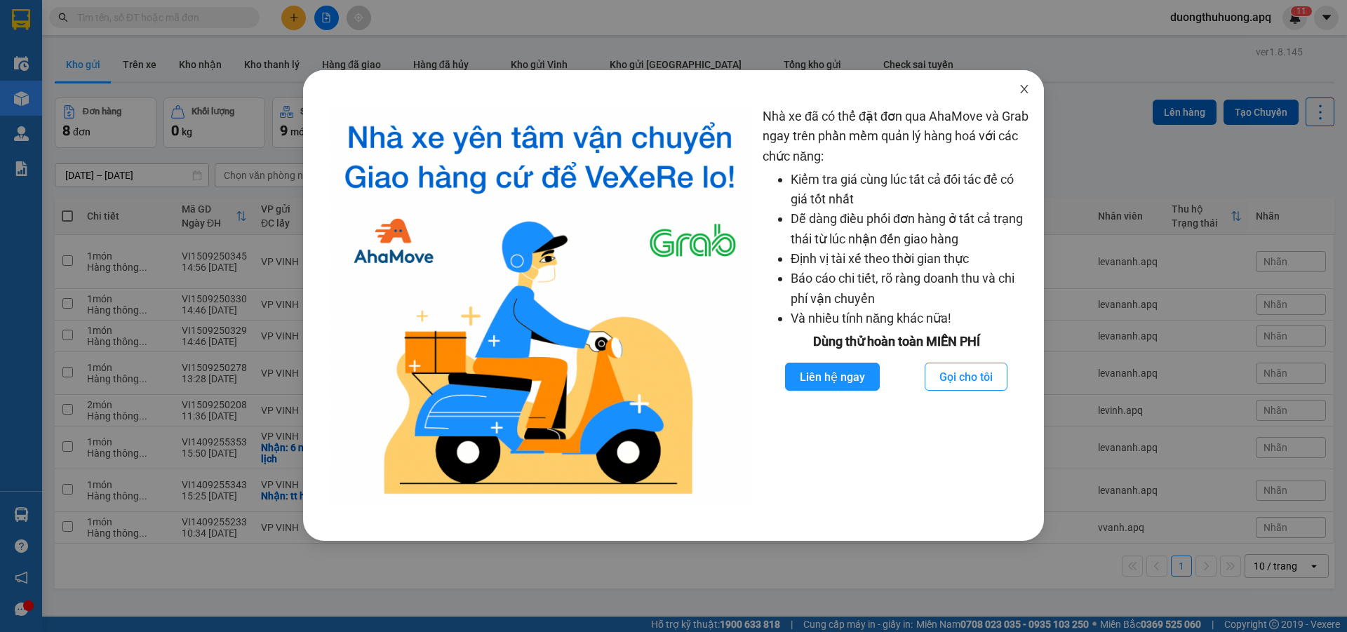
click at [1025, 91] on span "Close" at bounding box center [1024, 89] width 39 height 39
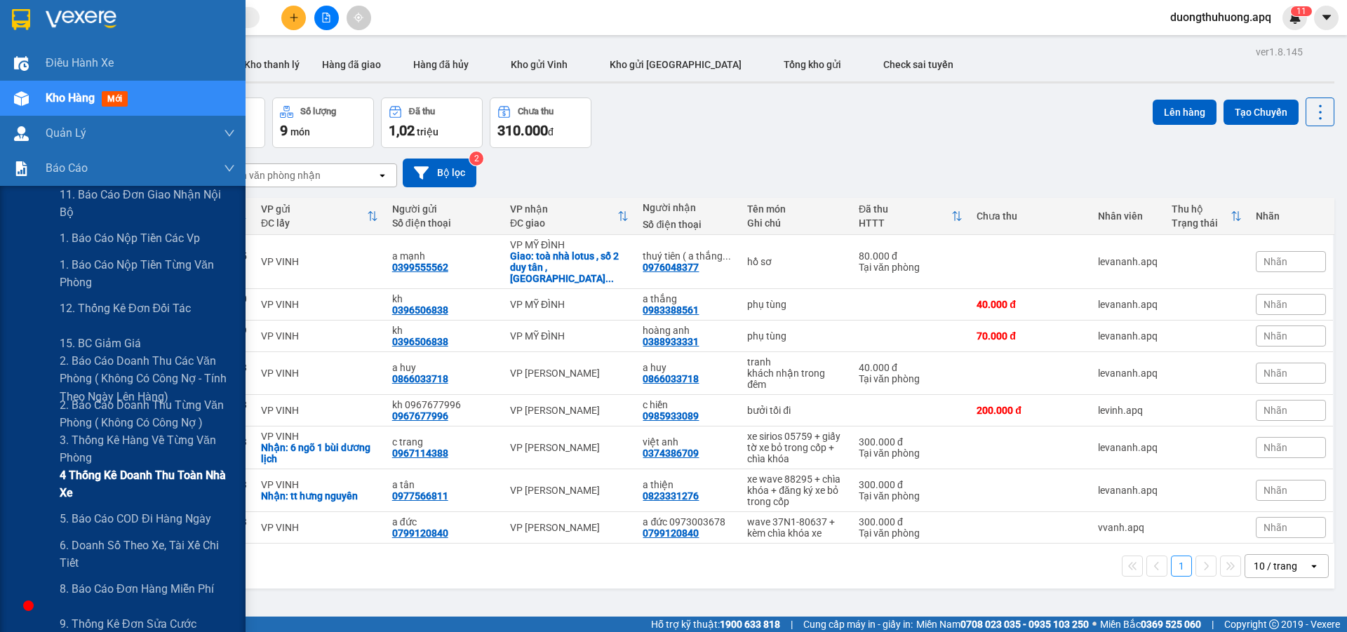
click at [100, 479] on span "4 Thống kê doanh thu toàn nhà xe" at bounding box center [147, 484] width 175 height 35
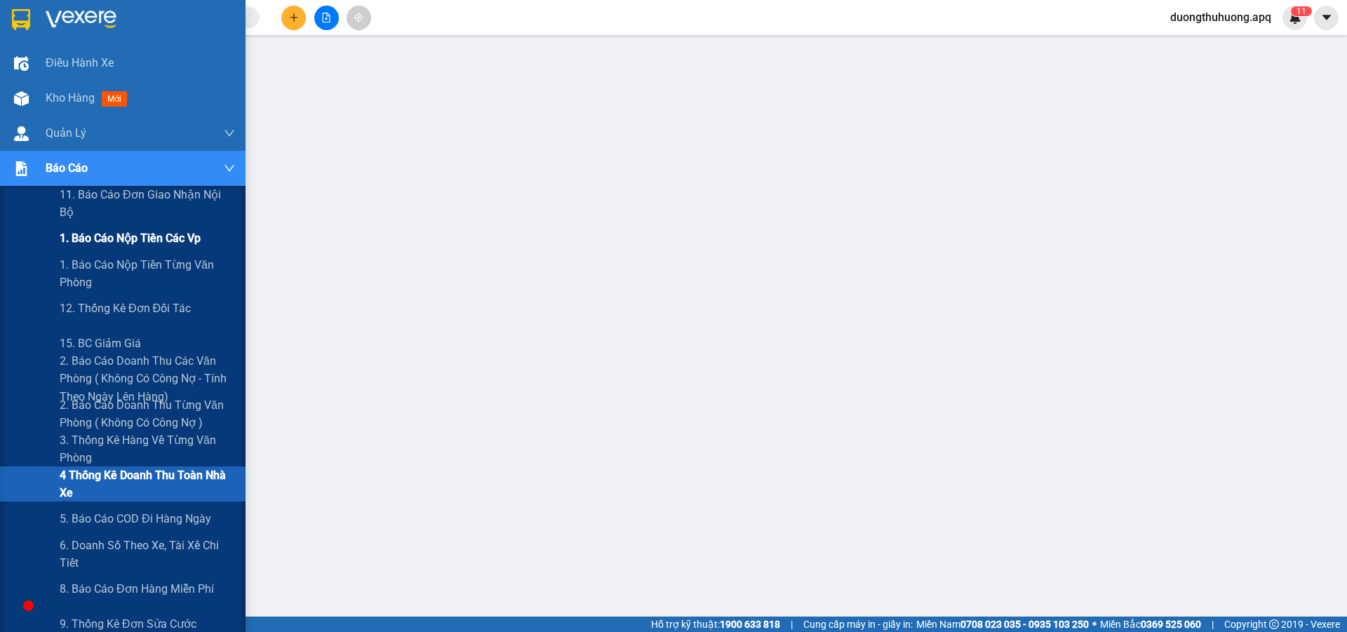
click at [110, 236] on span "1. Báo cáo nộp tiền các vp" at bounding box center [130, 238] width 141 height 18
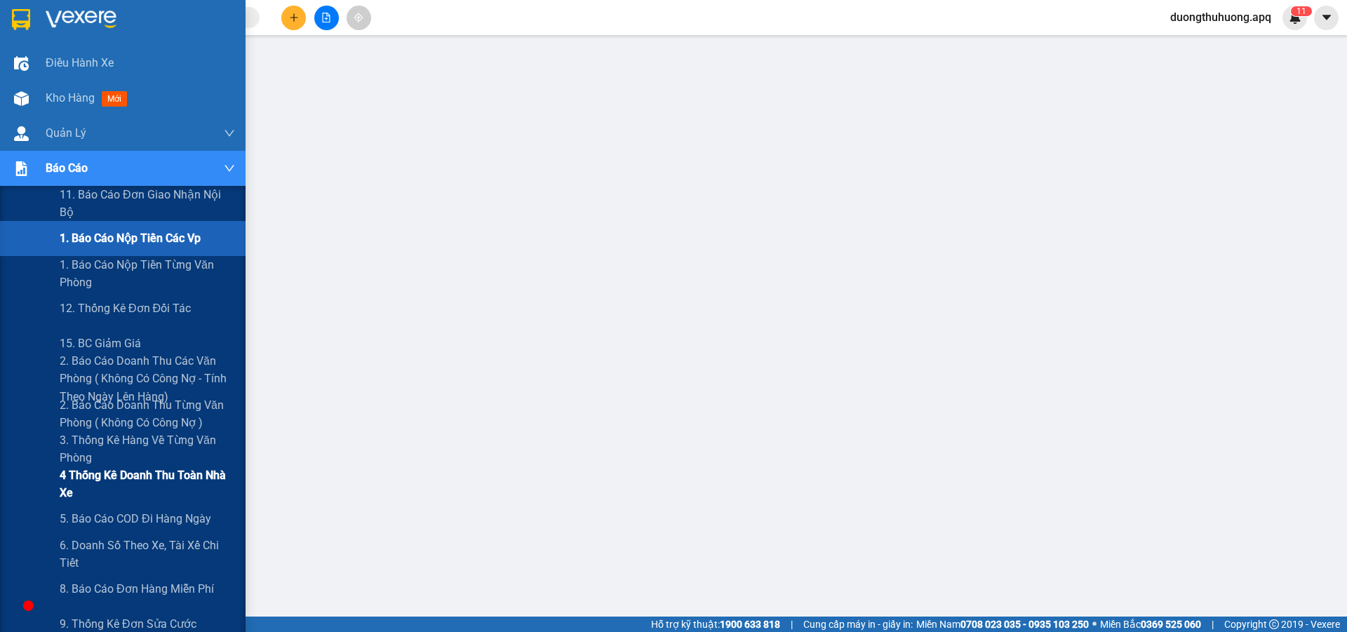
click at [116, 477] on span "4 Thống kê doanh thu toàn nhà xe" at bounding box center [147, 484] width 175 height 35
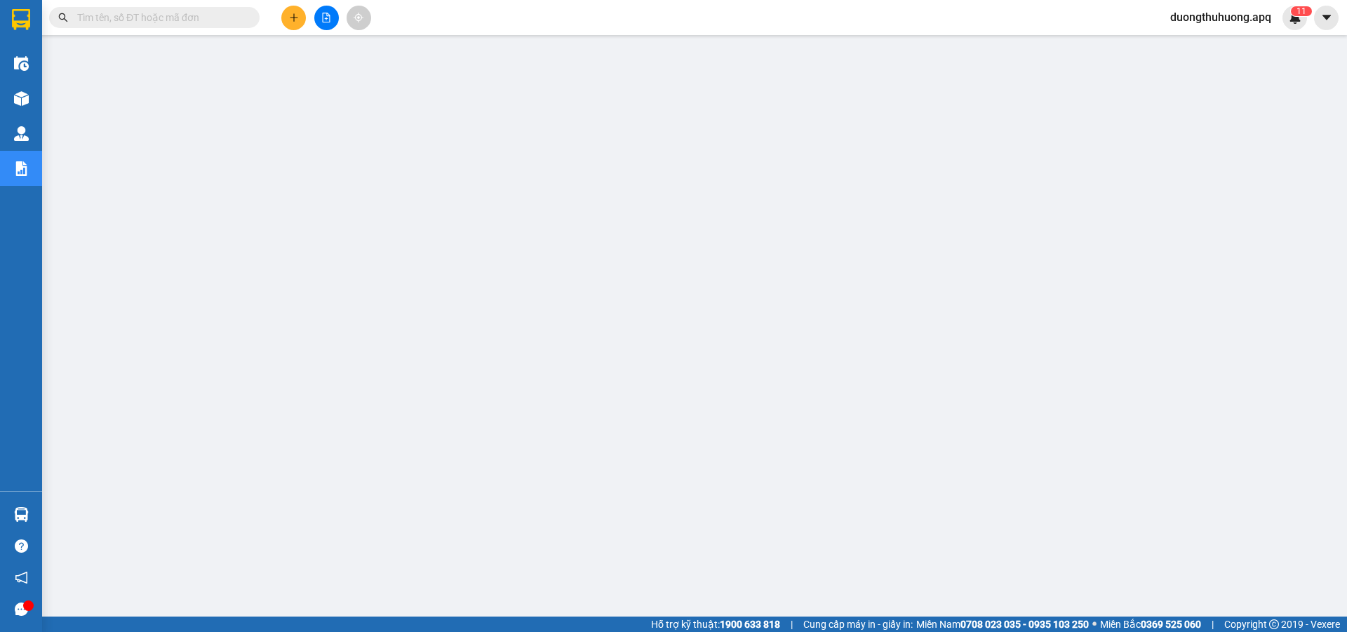
scroll to position [64, 0]
click at [206, 16] on input "text" at bounding box center [160, 17] width 166 height 15
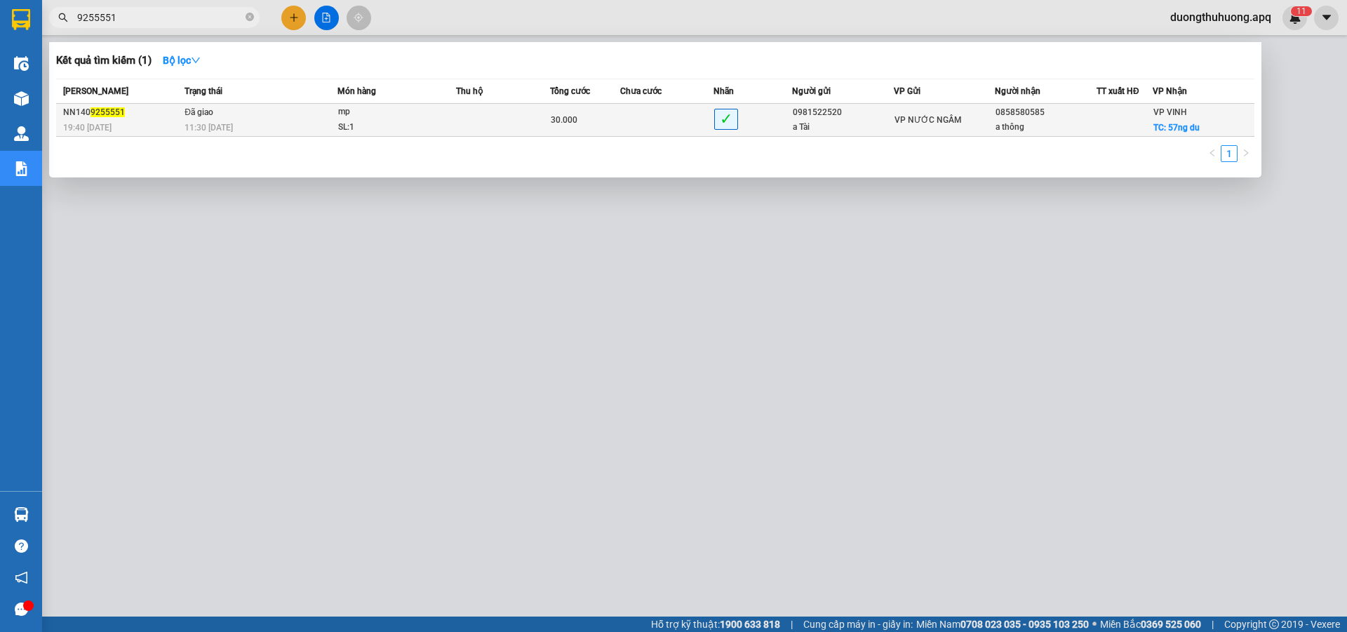
type input "9255551"
click at [258, 123] on div "11:30 [DATE]" at bounding box center [261, 127] width 152 height 15
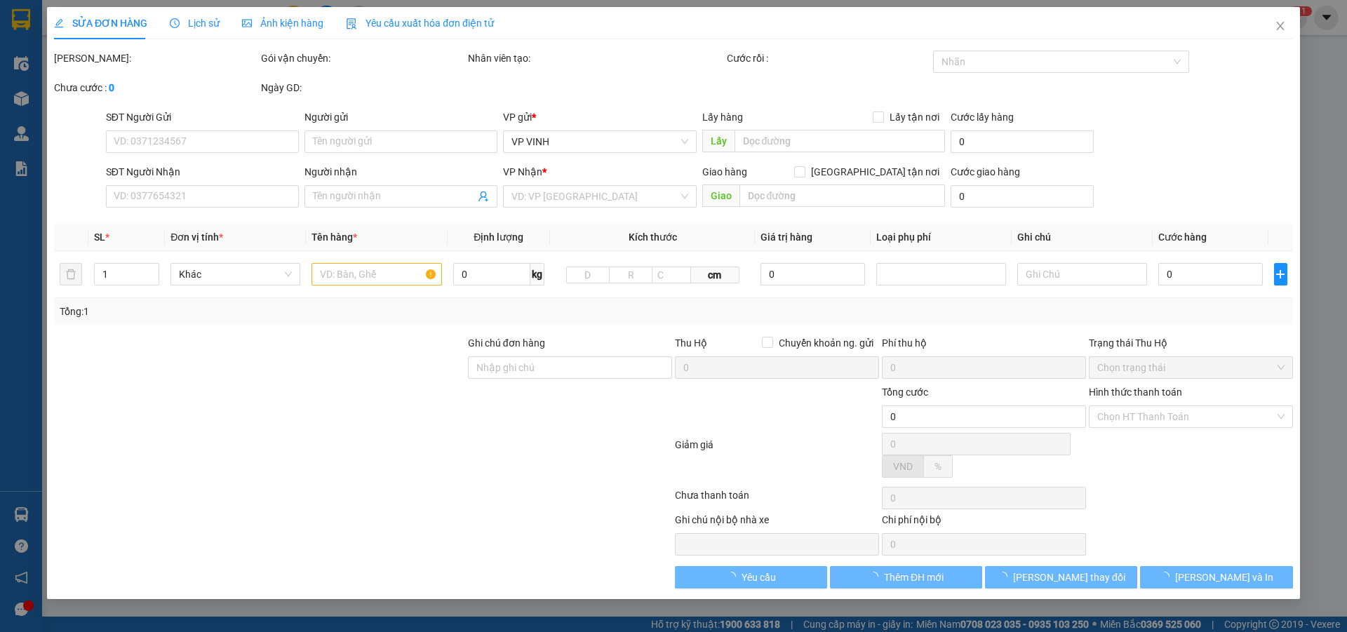
type input "0981522520"
type input "a Tài"
type input "0858580585"
type input "a thông"
checkbox input "true"
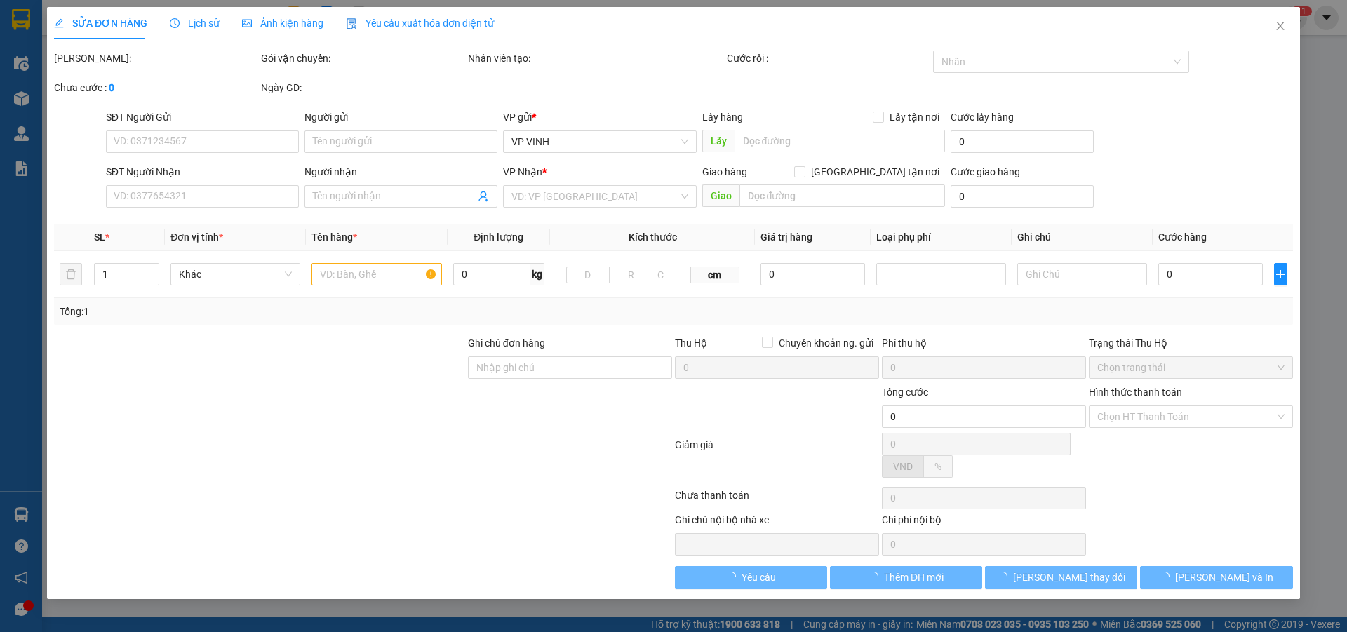
type input "57ng du"
type input "30.000"
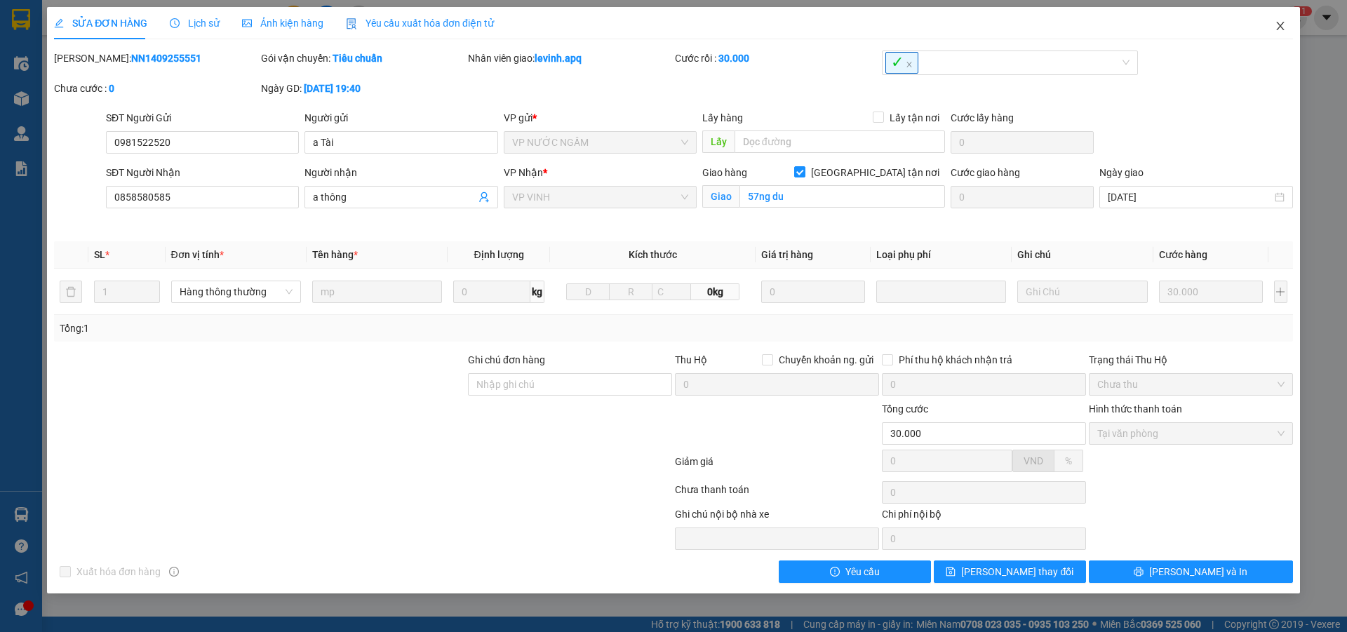
click at [1282, 25] on icon "close" at bounding box center [1281, 26] width 8 height 8
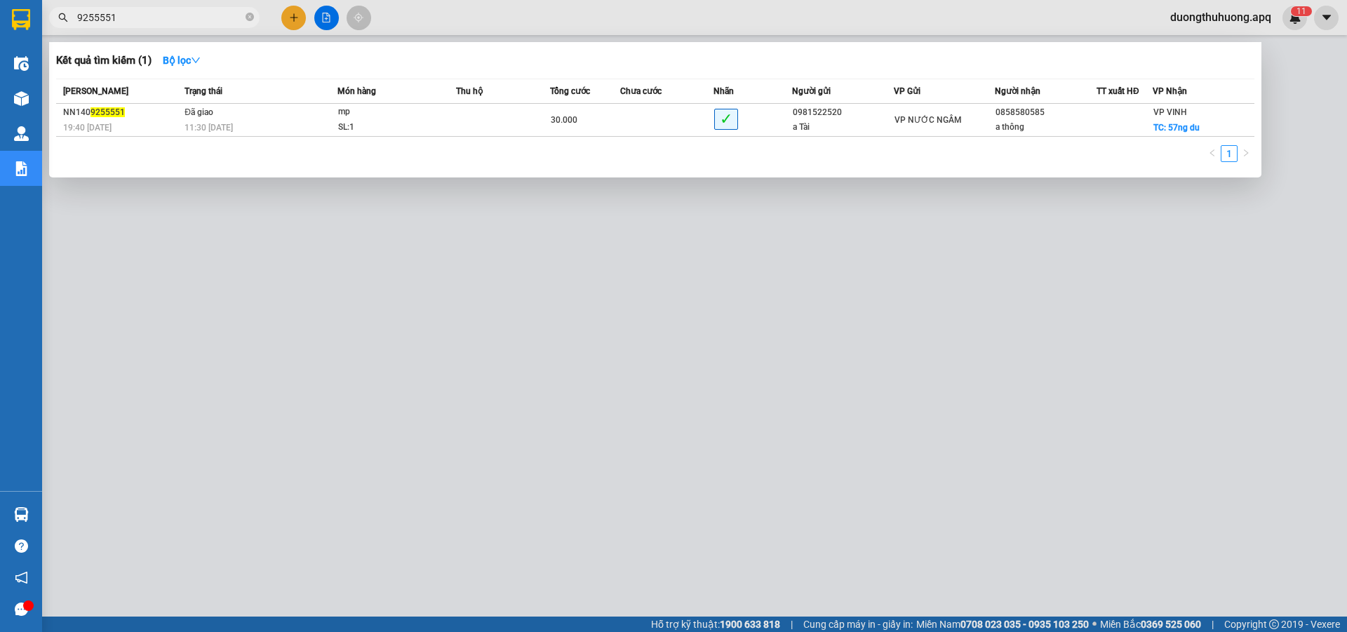
click at [227, 20] on input "9255551" at bounding box center [160, 17] width 166 height 15
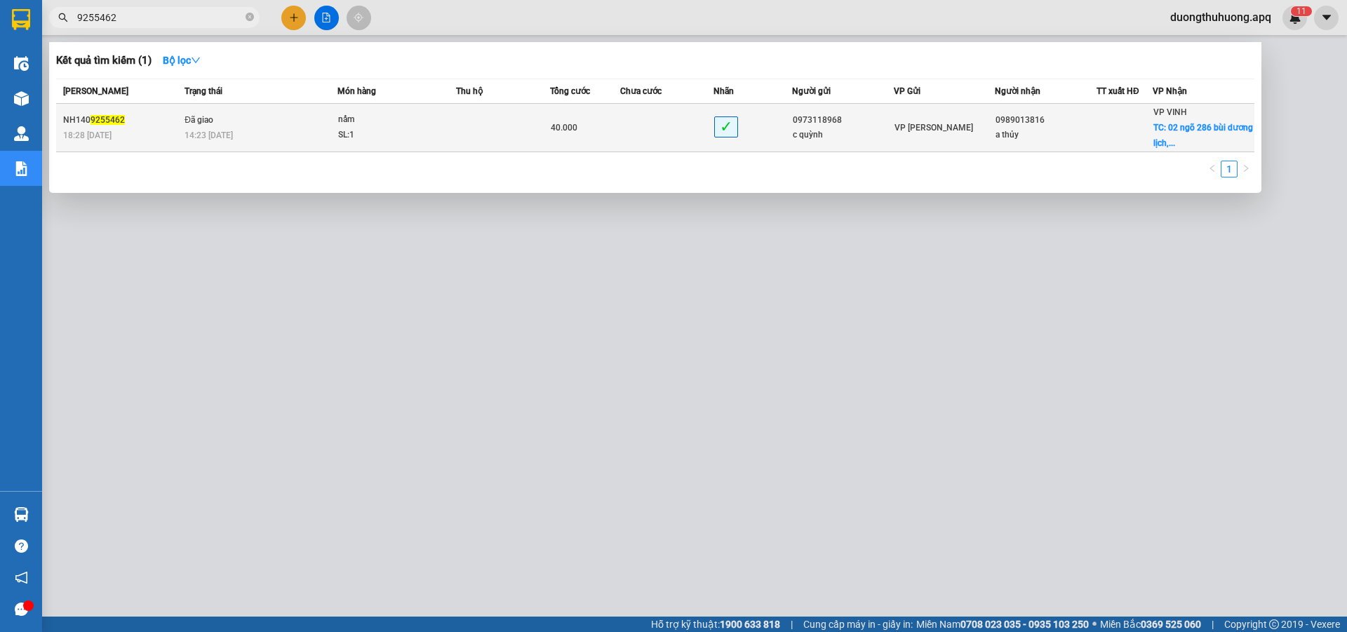
type input "9255462"
click at [288, 136] on div "14:23 [DATE]" at bounding box center [261, 135] width 152 height 15
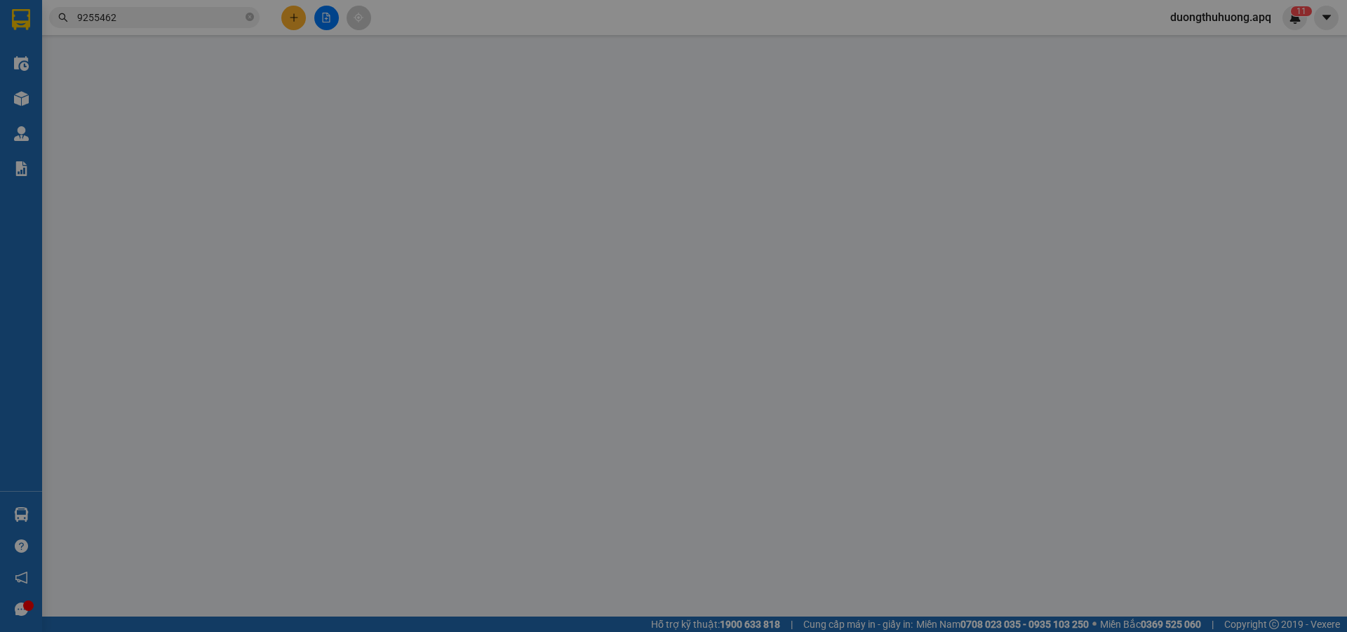
type input "0973118968"
type input "c quỳnh"
type input "0989013816"
type input "a thủy"
checkbox input "true"
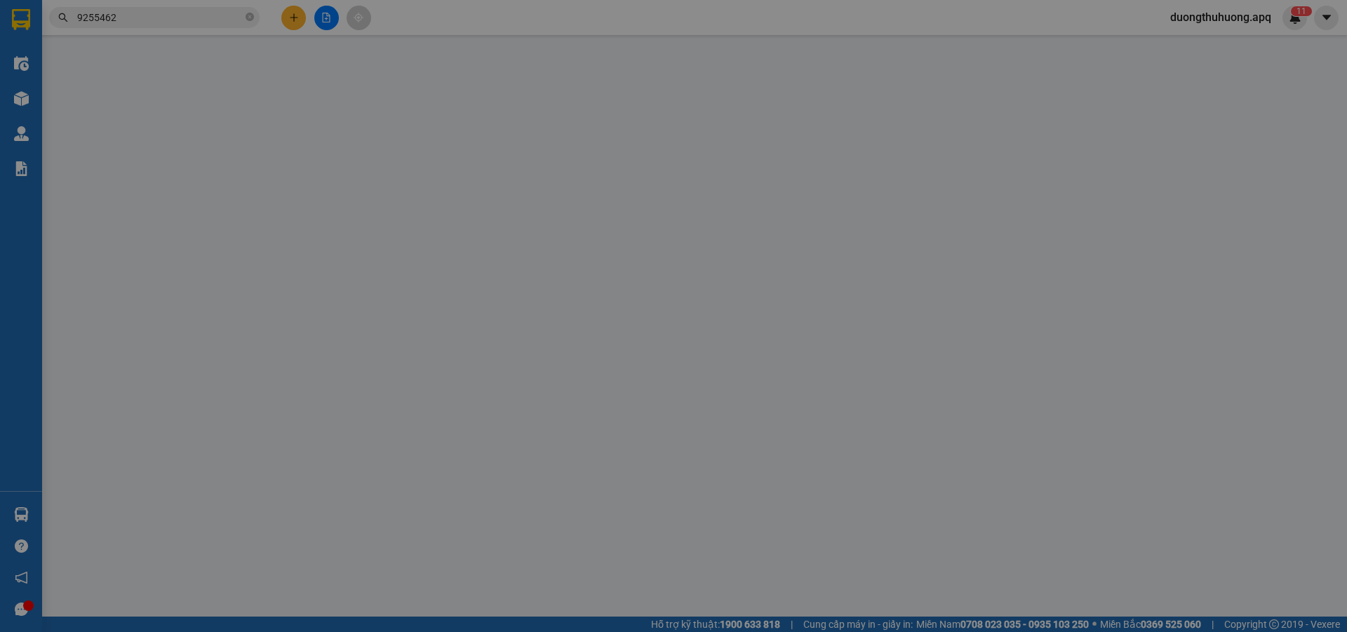
type input "02 ngõ 286 bùi dương lịch, [GEOGRAPHIC_DATA]"
type input "40.000"
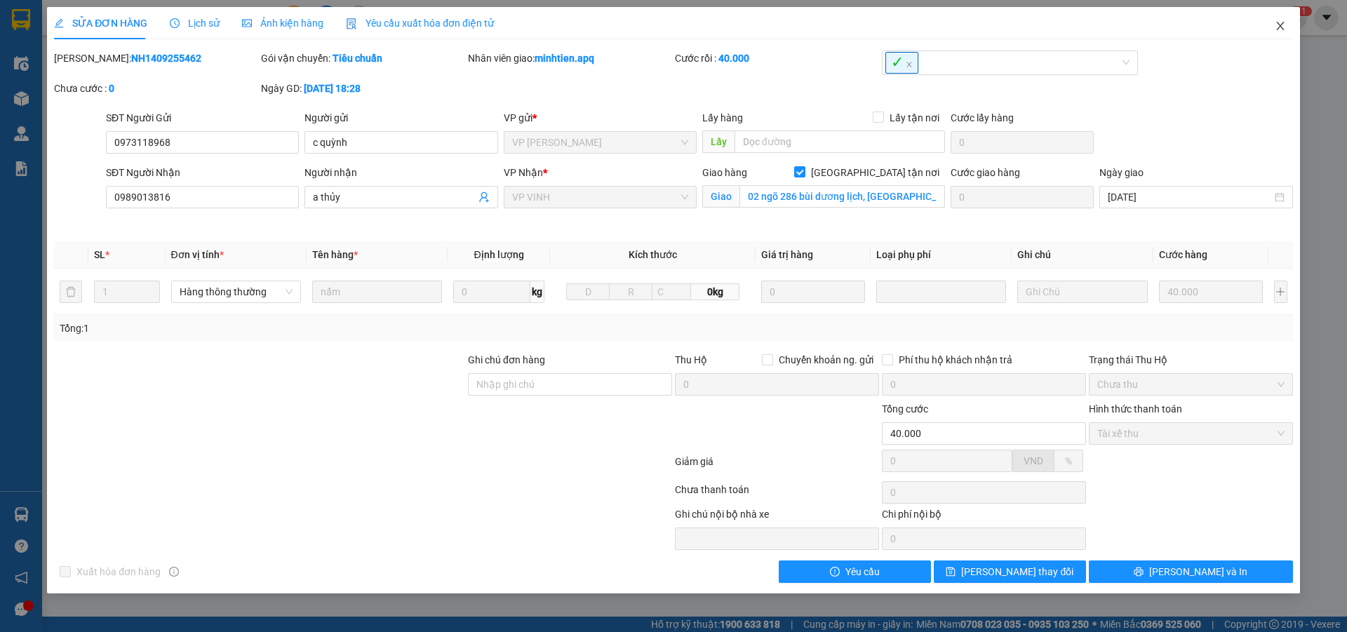
click at [1279, 27] on icon "close" at bounding box center [1280, 25] width 11 height 11
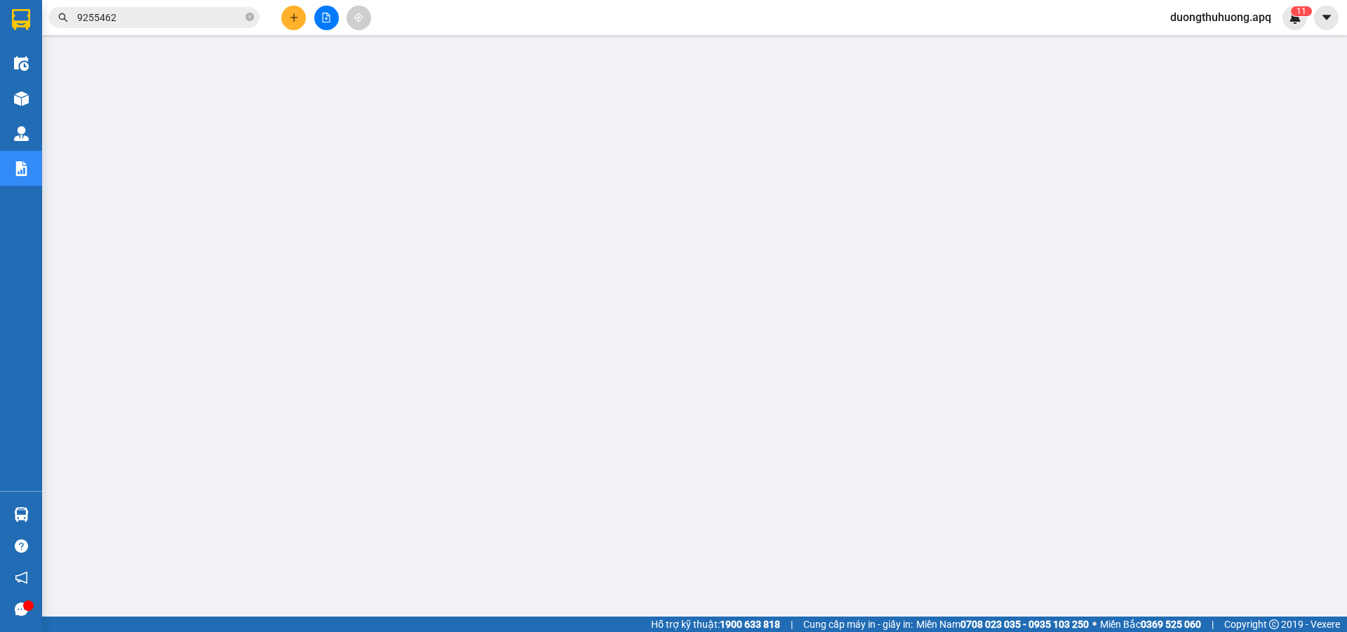
click at [215, 20] on input "9255462" at bounding box center [160, 17] width 166 height 15
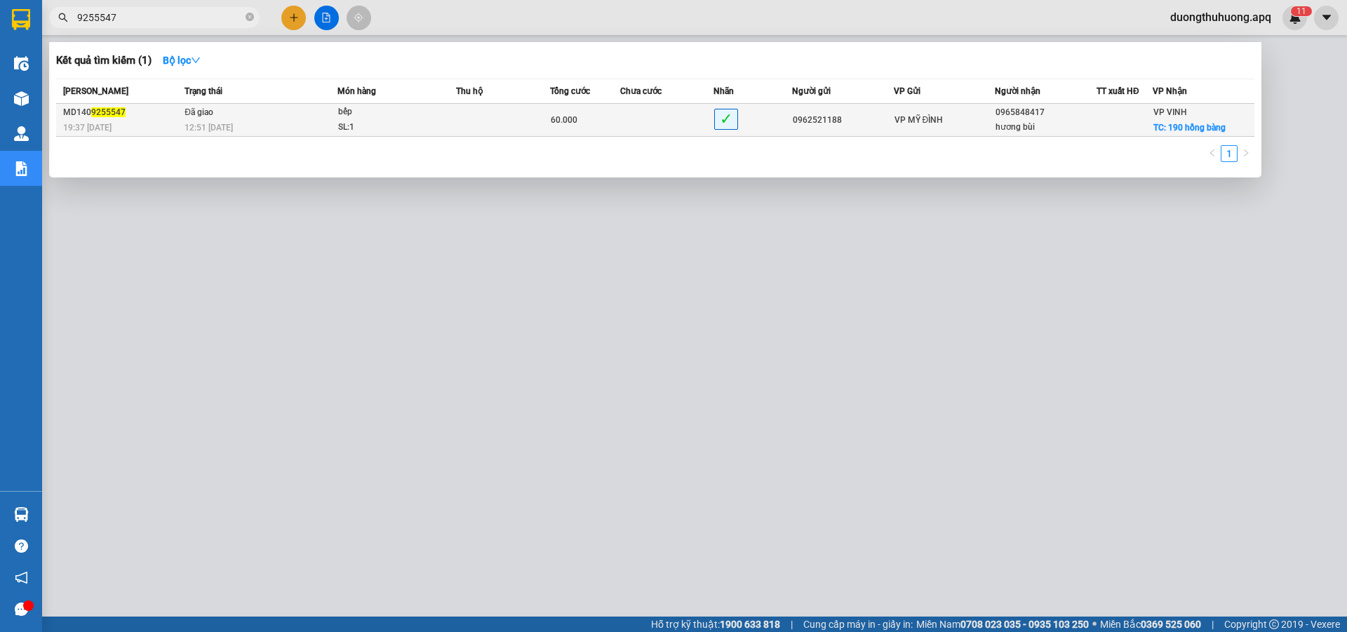
type input "9255547"
click at [276, 121] on div "12:51 [DATE]" at bounding box center [261, 127] width 152 height 15
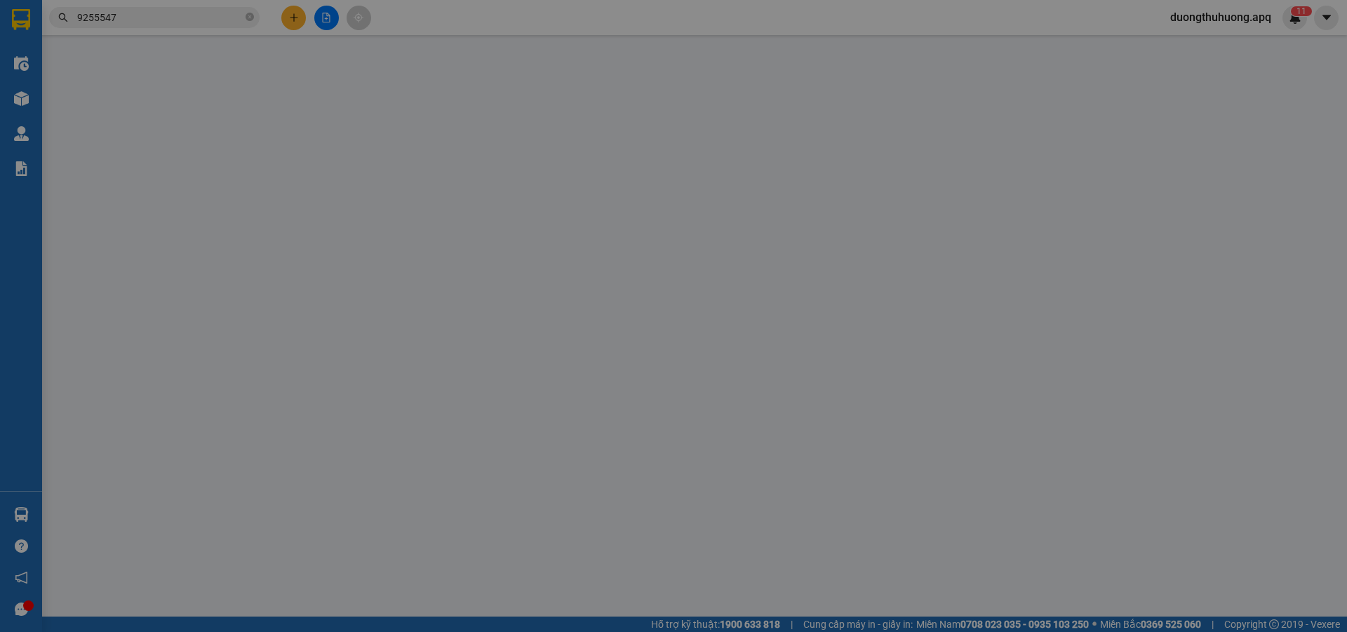
type input "0962521188"
type input "0965848417"
type input "hương bùi"
checkbox input "true"
type input "190 hồng bàng"
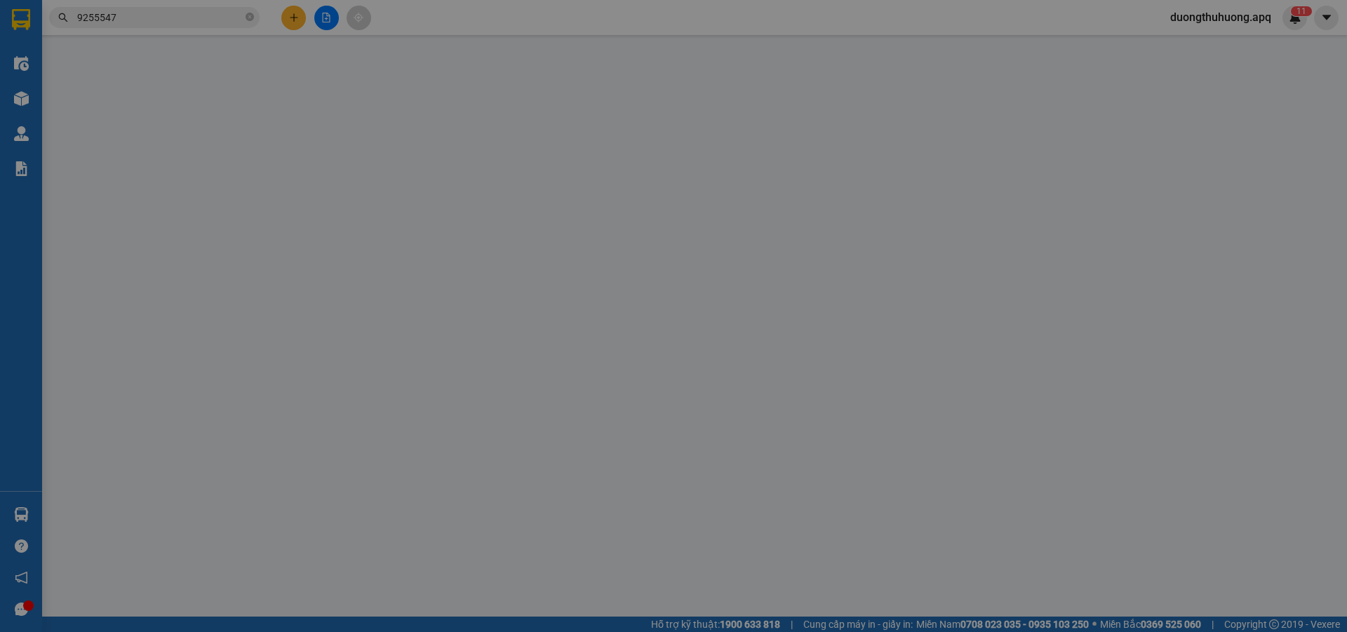
type input "60.000"
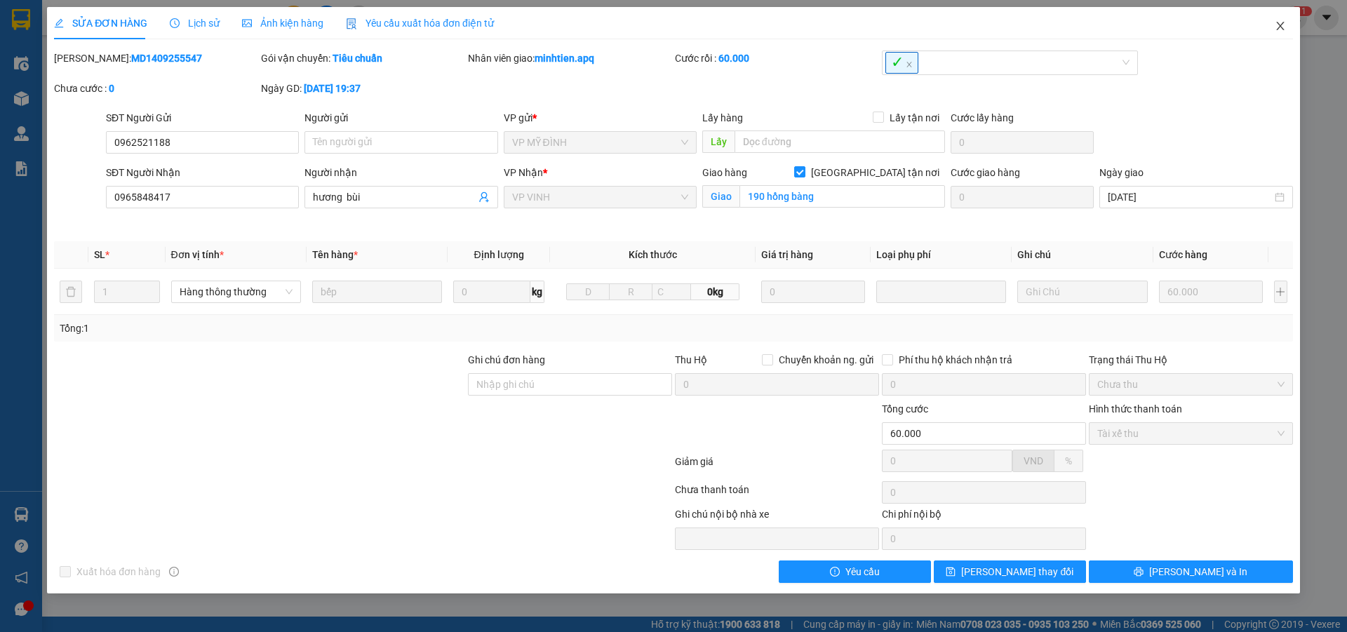
click at [1284, 27] on icon "close" at bounding box center [1280, 25] width 11 height 11
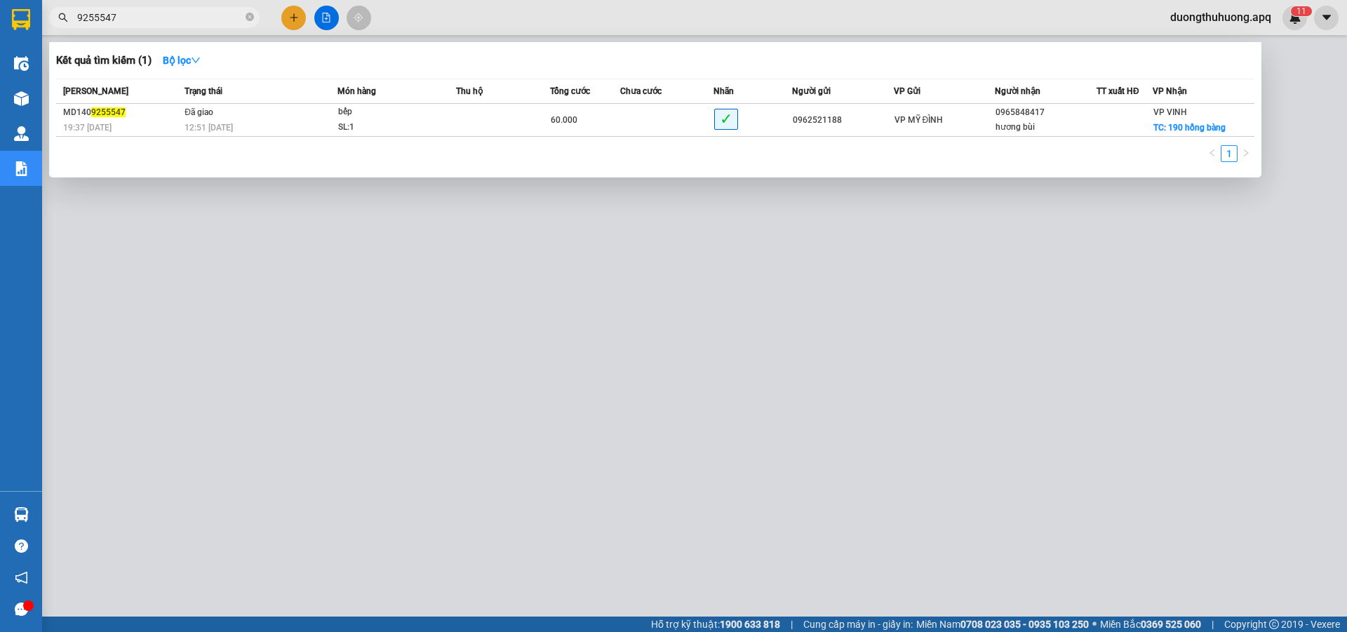
click at [204, 12] on input "9255547" at bounding box center [160, 17] width 166 height 15
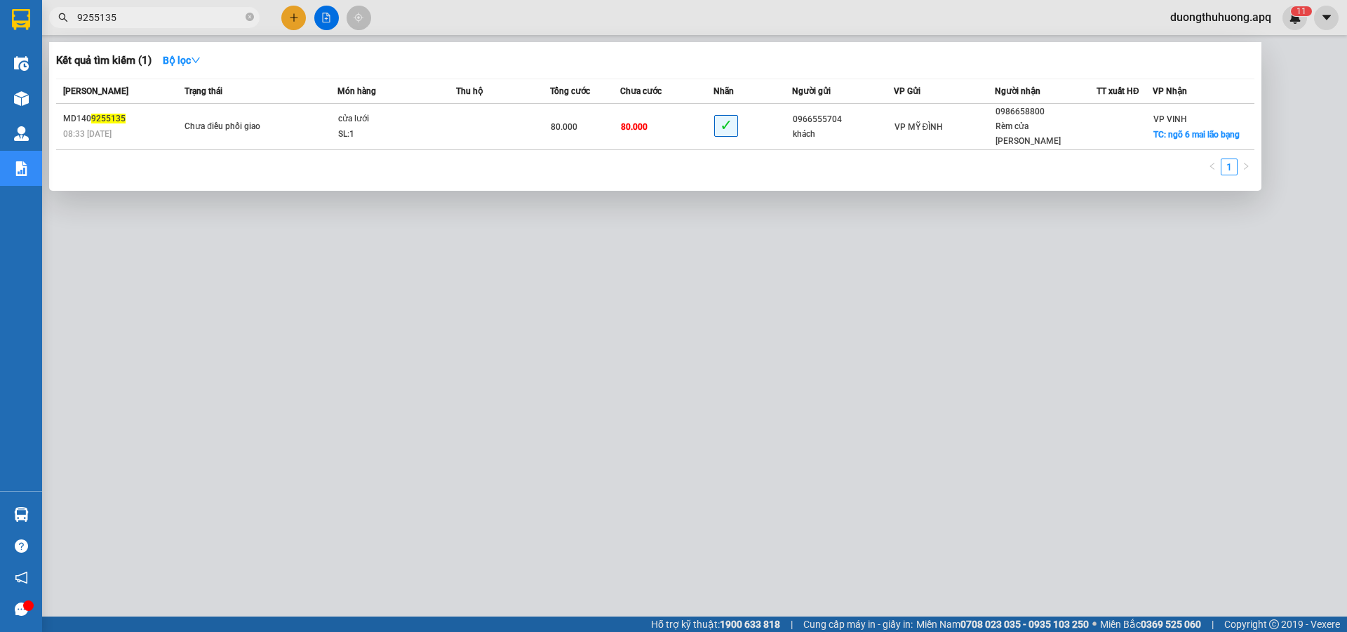
type input "9255135"
